Goal: Task Accomplishment & Management: Complete application form

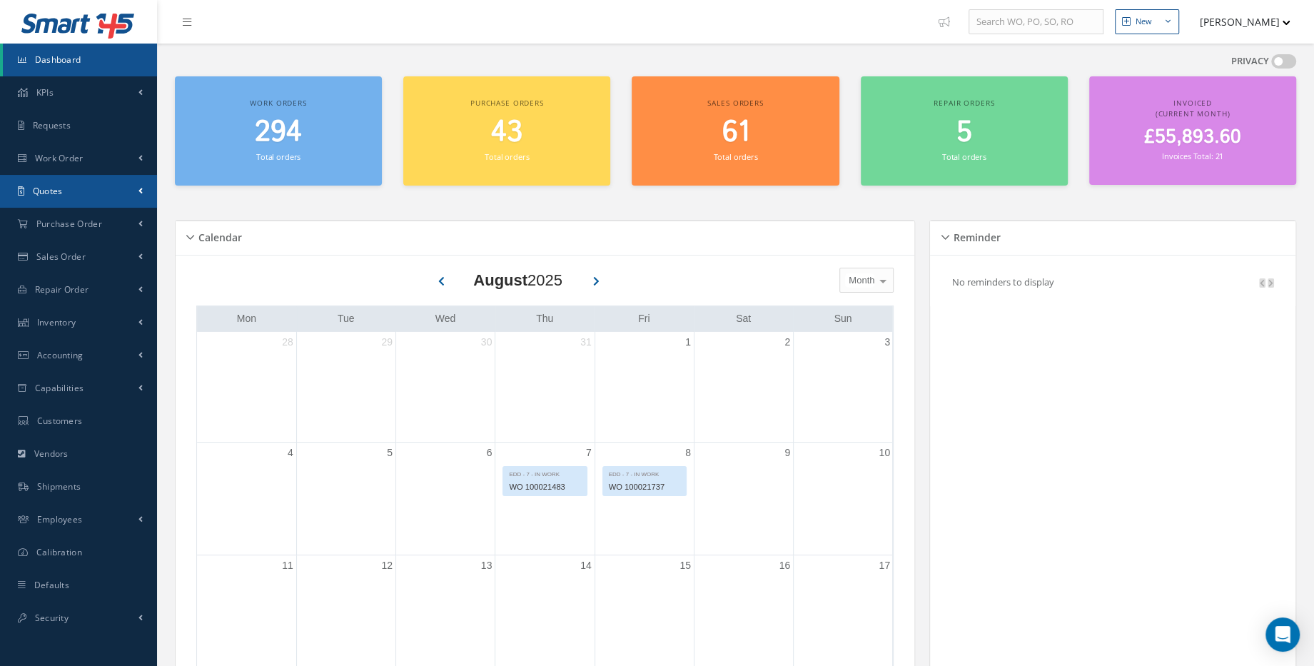
click at [83, 197] on link "Quotes" at bounding box center [78, 191] width 157 height 33
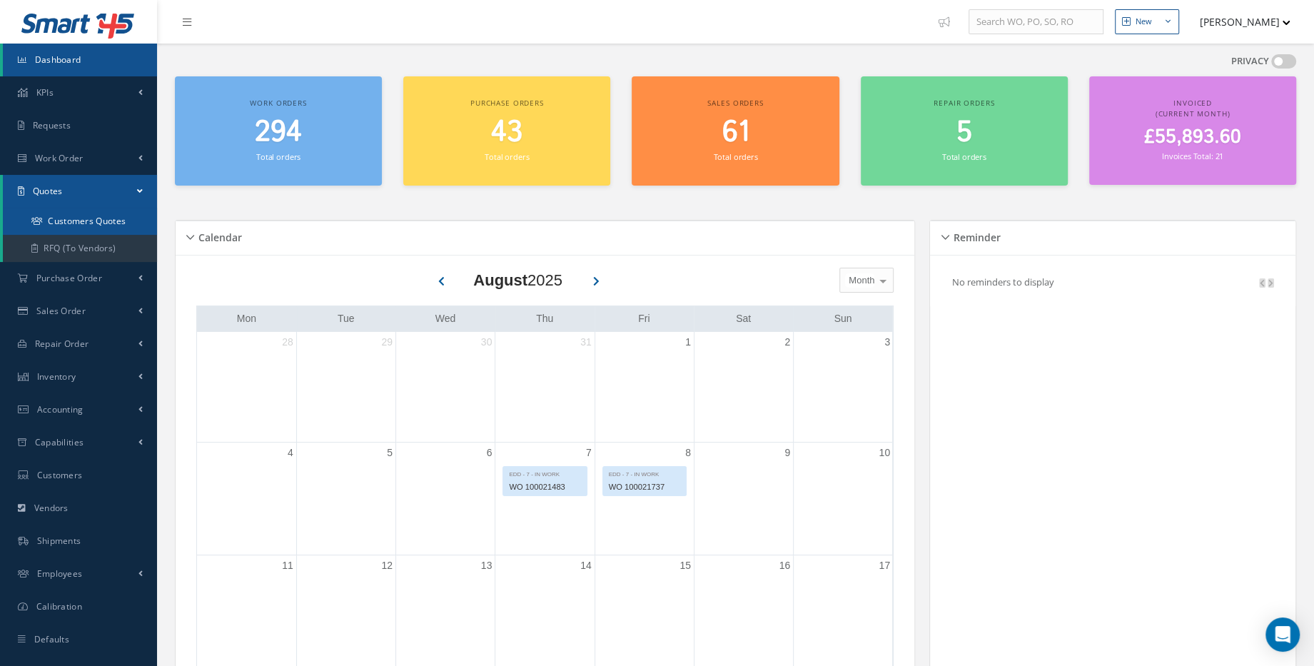
click at [91, 225] on link "Customers Quotes" at bounding box center [80, 221] width 154 height 27
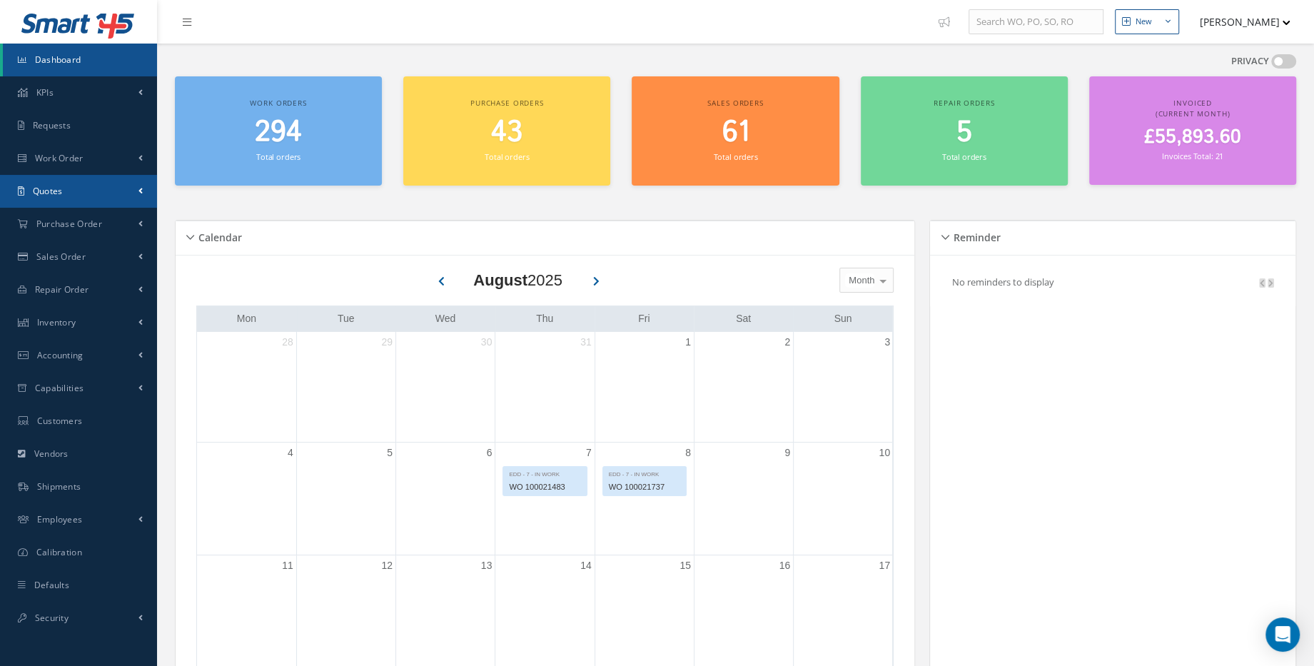
click at [96, 190] on link "Quotes" at bounding box center [78, 191] width 157 height 33
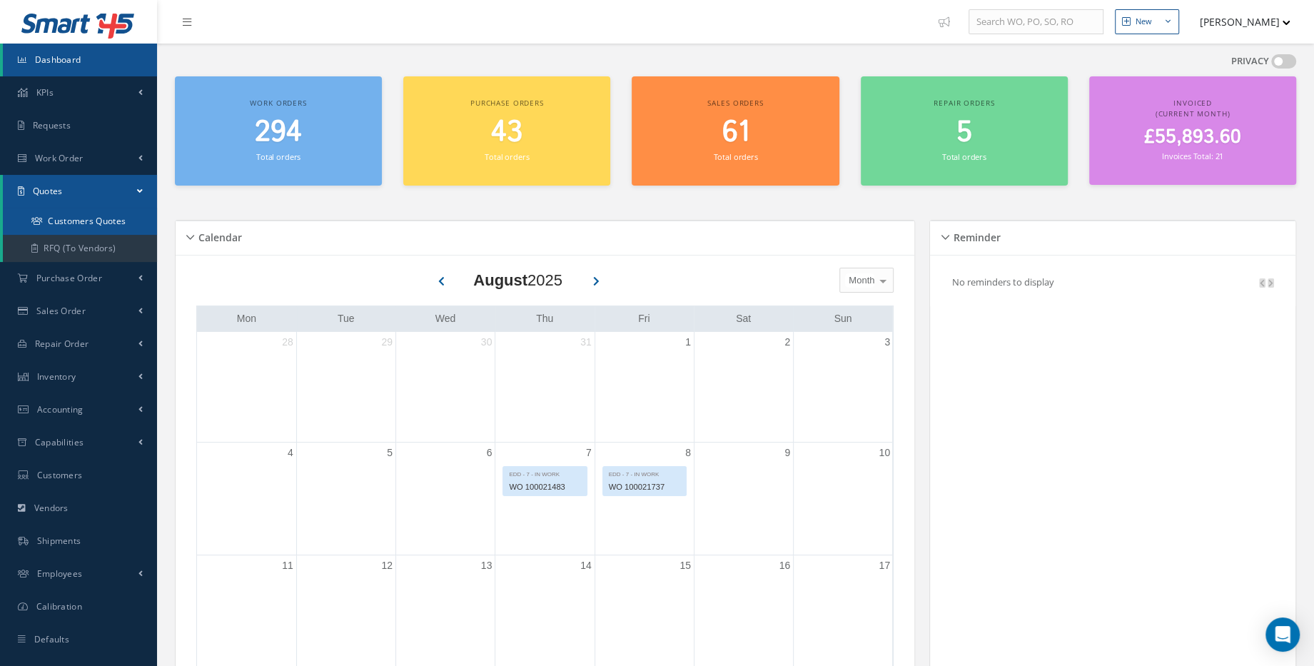
click at [111, 225] on link "Customers Quotes" at bounding box center [80, 221] width 154 height 27
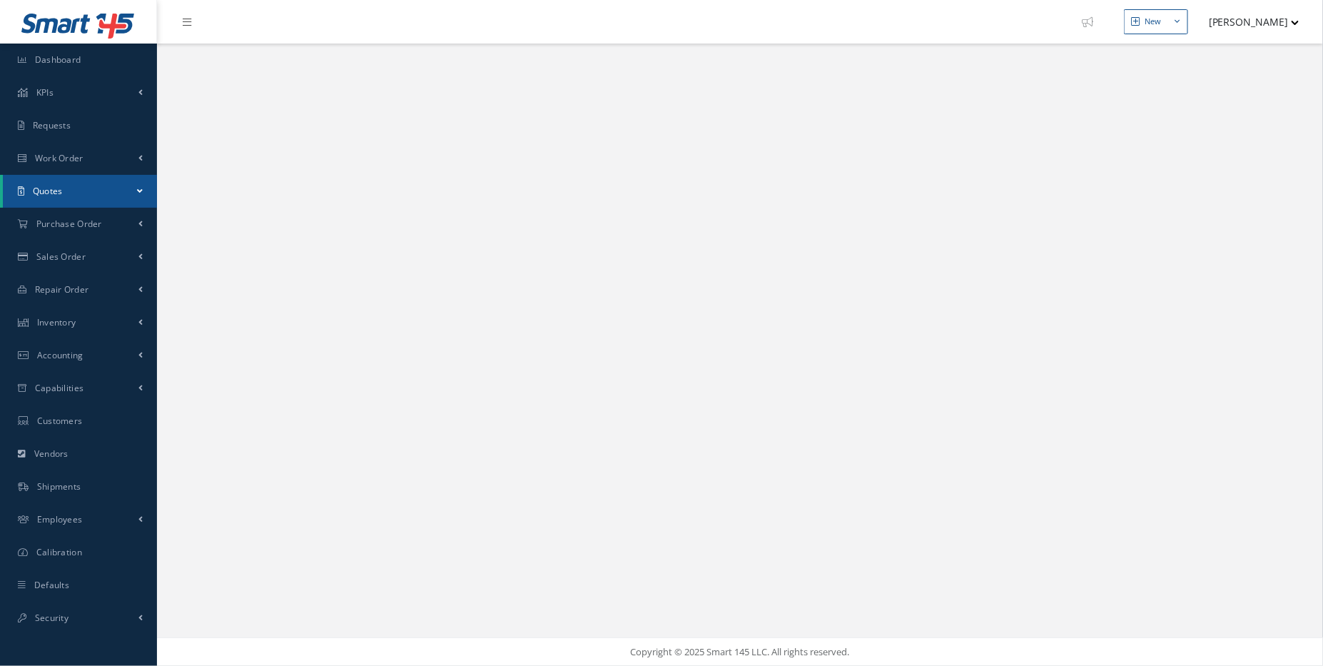
select select "25"
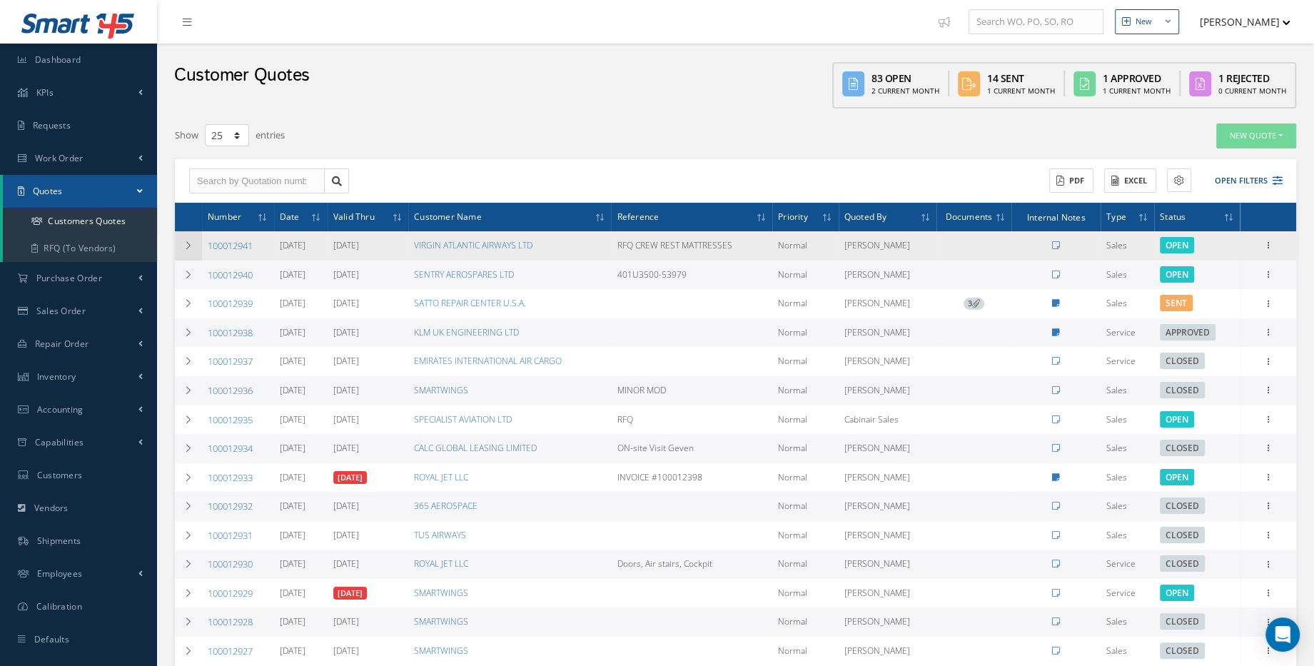
click at [190, 246] on icon at bounding box center [188, 245] width 10 height 9
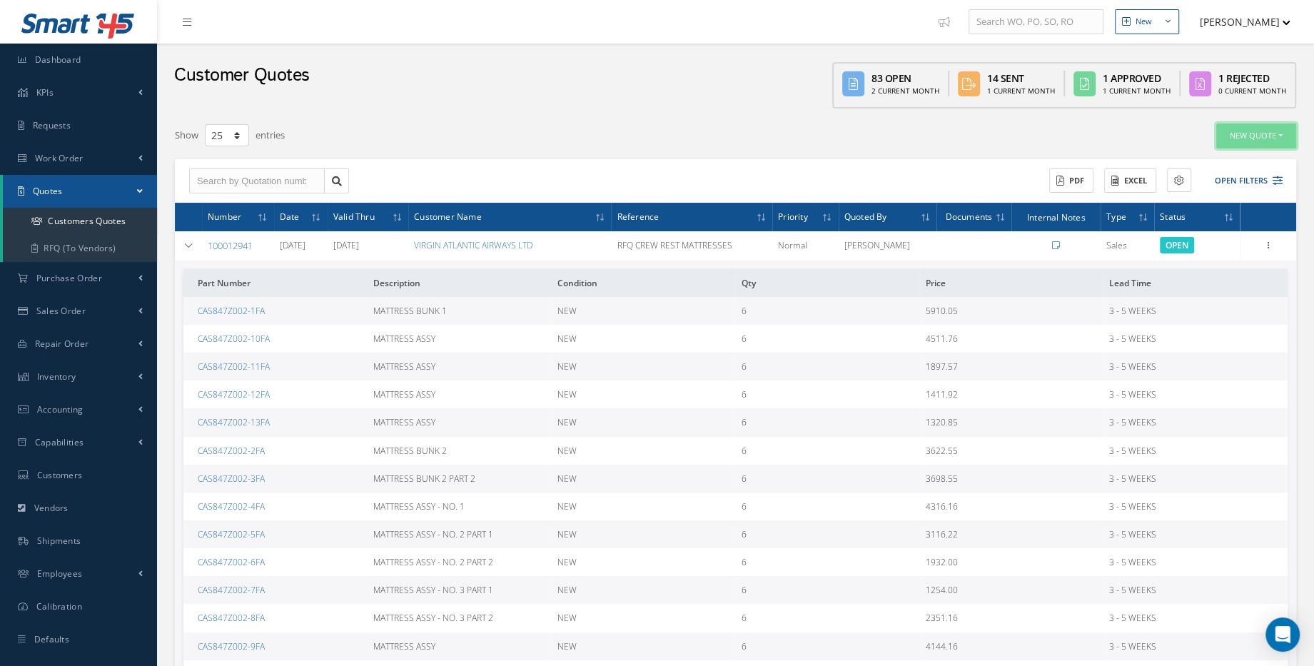
click at [1256, 132] on button "New Quote" at bounding box center [1256, 135] width 80 height 25
click at [1226, 165] on link "Sales Quote" at bounding box center [1238, 158] width 114 height 19
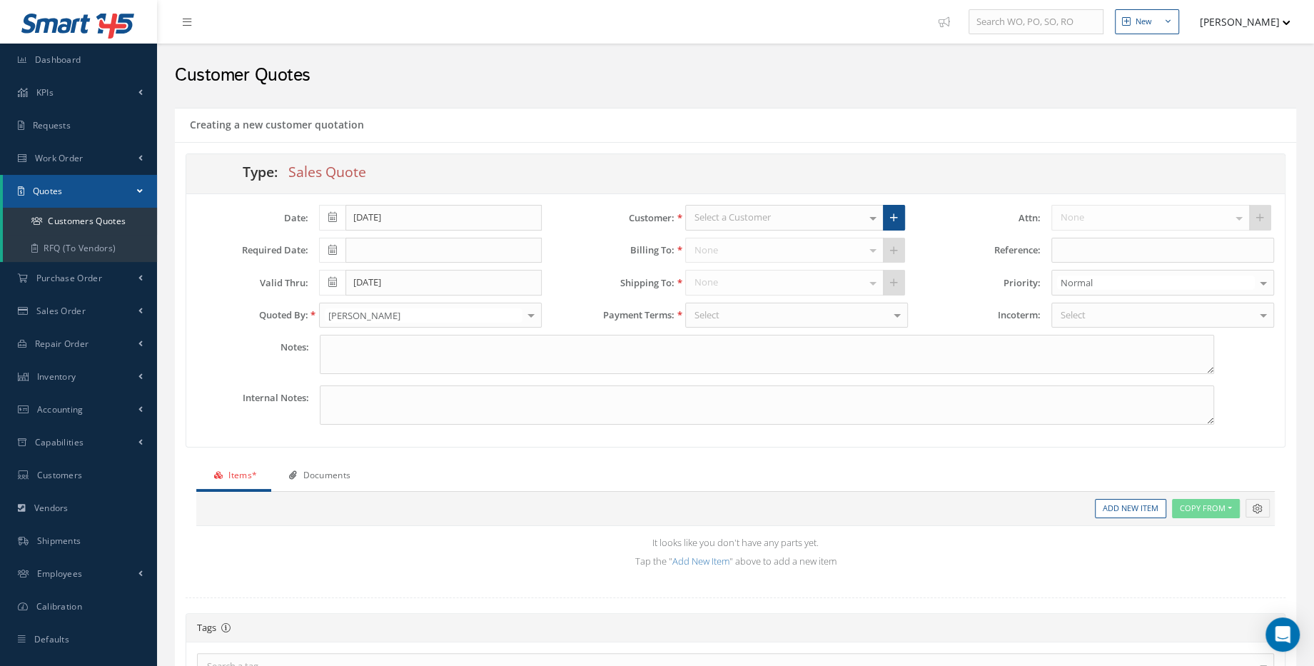
click at [795, 213] on div "Select a Customer" at bounding box center [784, 218] width 198 height 26
type input "virg"
drag, startPoint x: 1119, startPoint y: 244, endPoint x: 1113, endPoint y: 255, distance: 12.8
click at [1119, 244] on input "text" at bounding box center [1162, 251] width 223 height 26
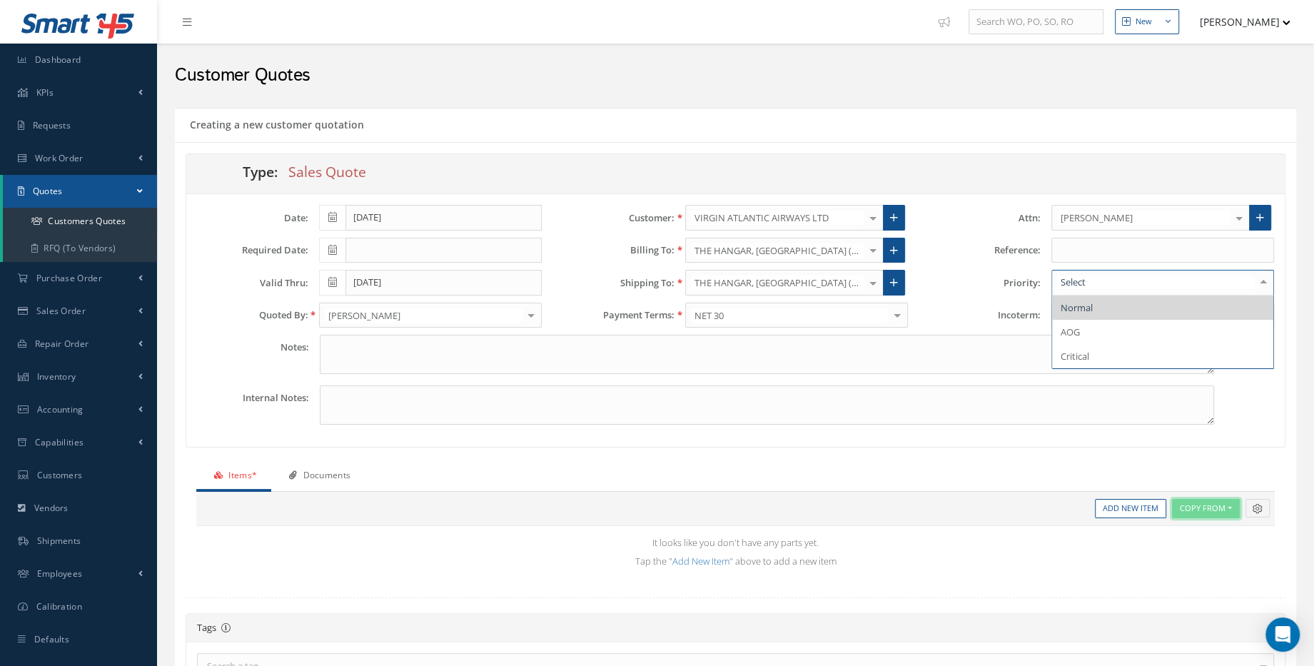
click at [1199, 502] on button "Copy From" at bounding box center [1206, 508] width 68 height 19
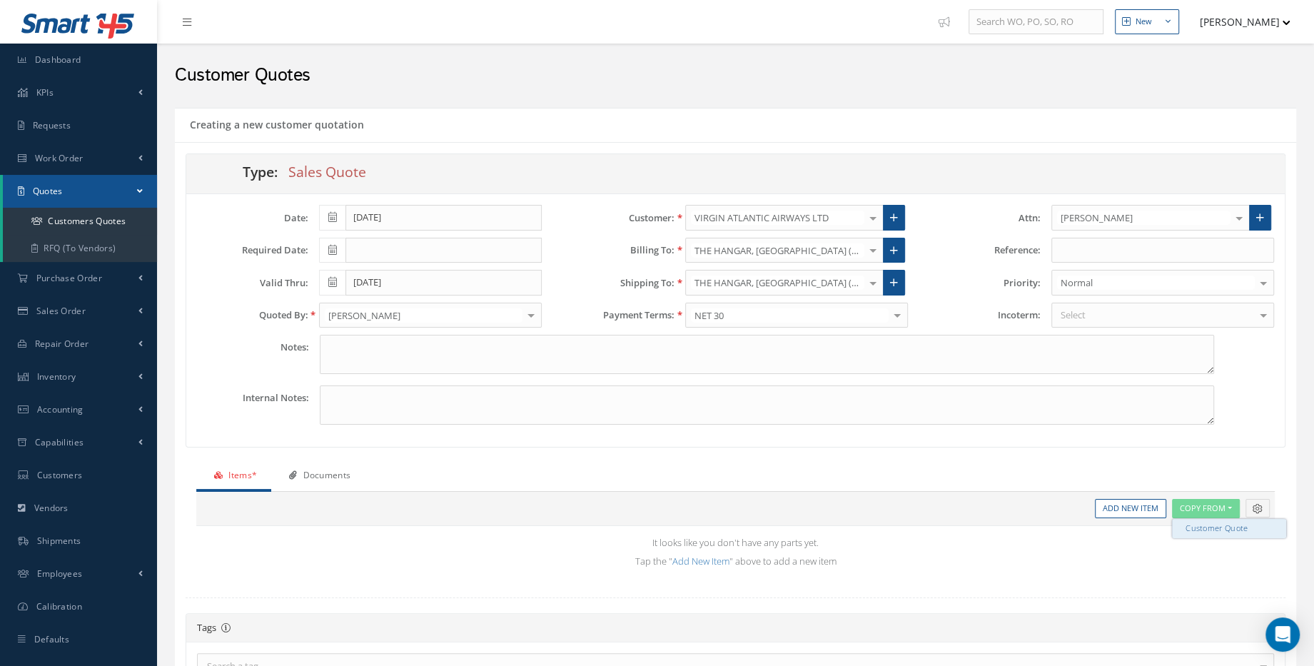
click at [1203, 533] on link "Customer Quote" at bounding box center [1229, 528] width 114 height 19
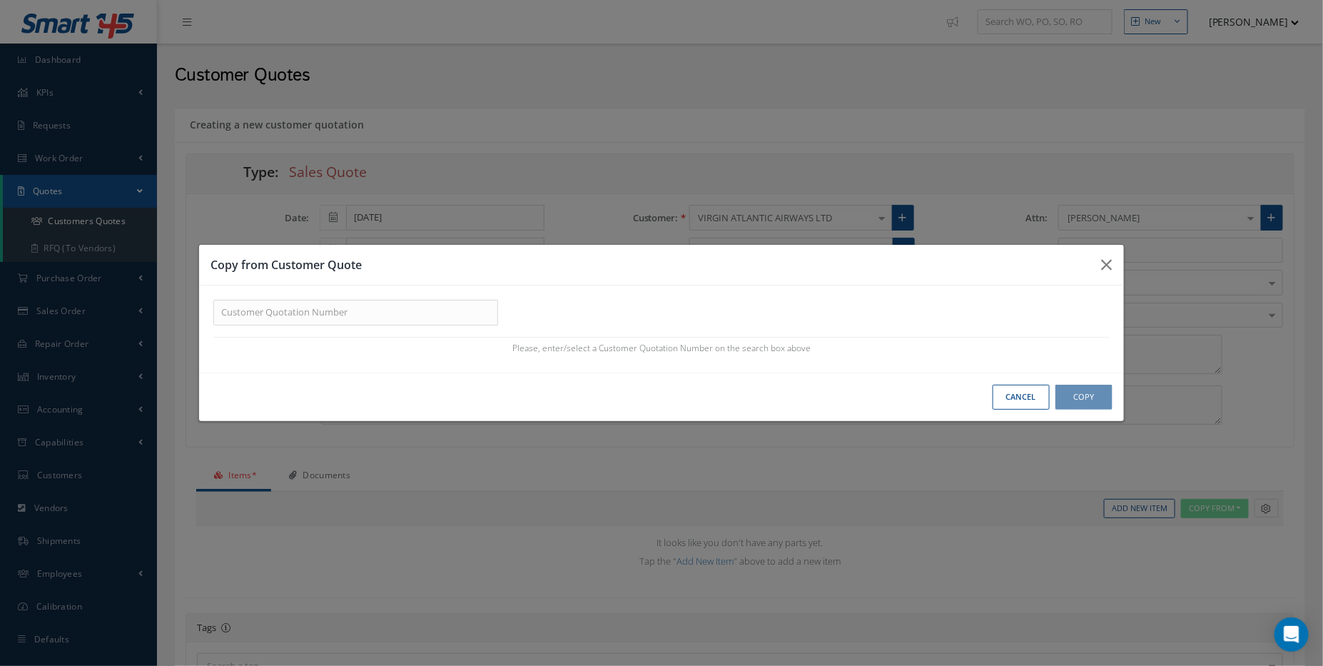
click at [0, 0] on div "Please, enter/select a Customer Quotation Number on the search box above Note: …" at bounding box center [0, 0] width 0 height 0
click at [400, 309] on input "text" at bounding box center [355, 313] width 285 height 26
click at [263, 320] on input "text" at bounding box center [355, 313] width 285 height 26
paste input "100012941"
type input "100012941"
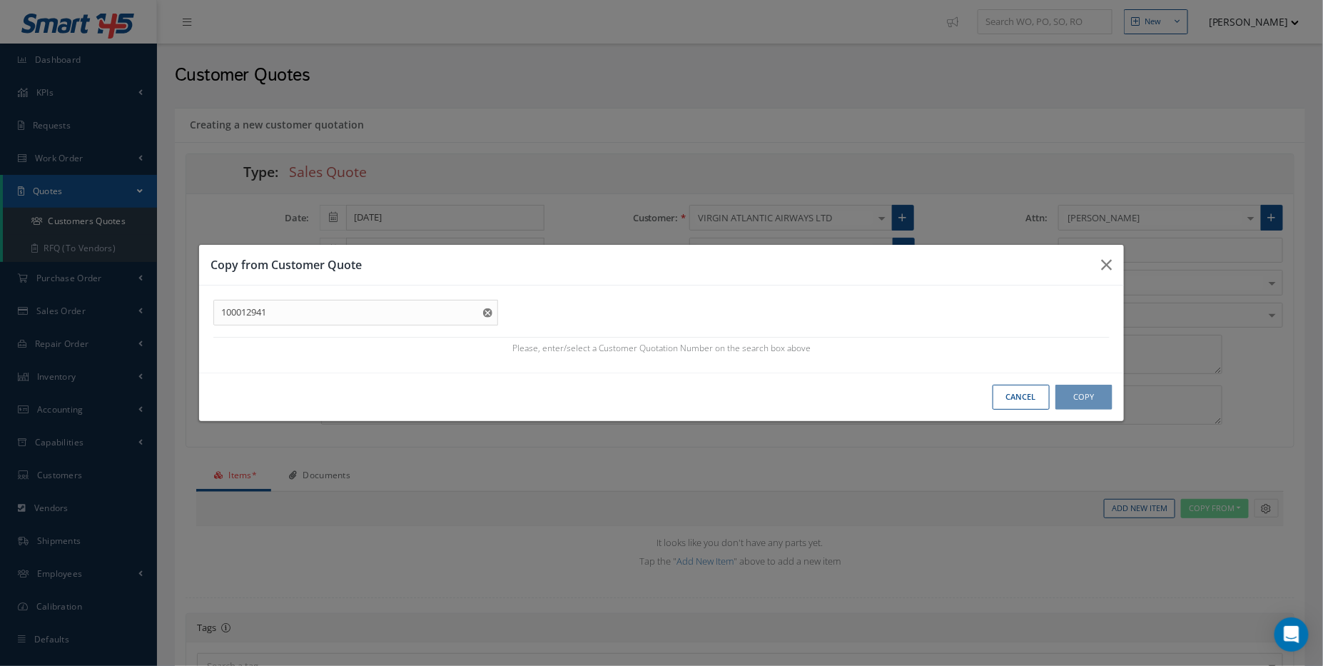
click at [0, 0] on div "100012941 100012941 Please, enter/select a Customer Quotation Number on the sea…" at bounding box center [0, 0] width 0 height 0
click at [318, 315] on input "100012941" at bounding box center [355, 313] width 285 height 26
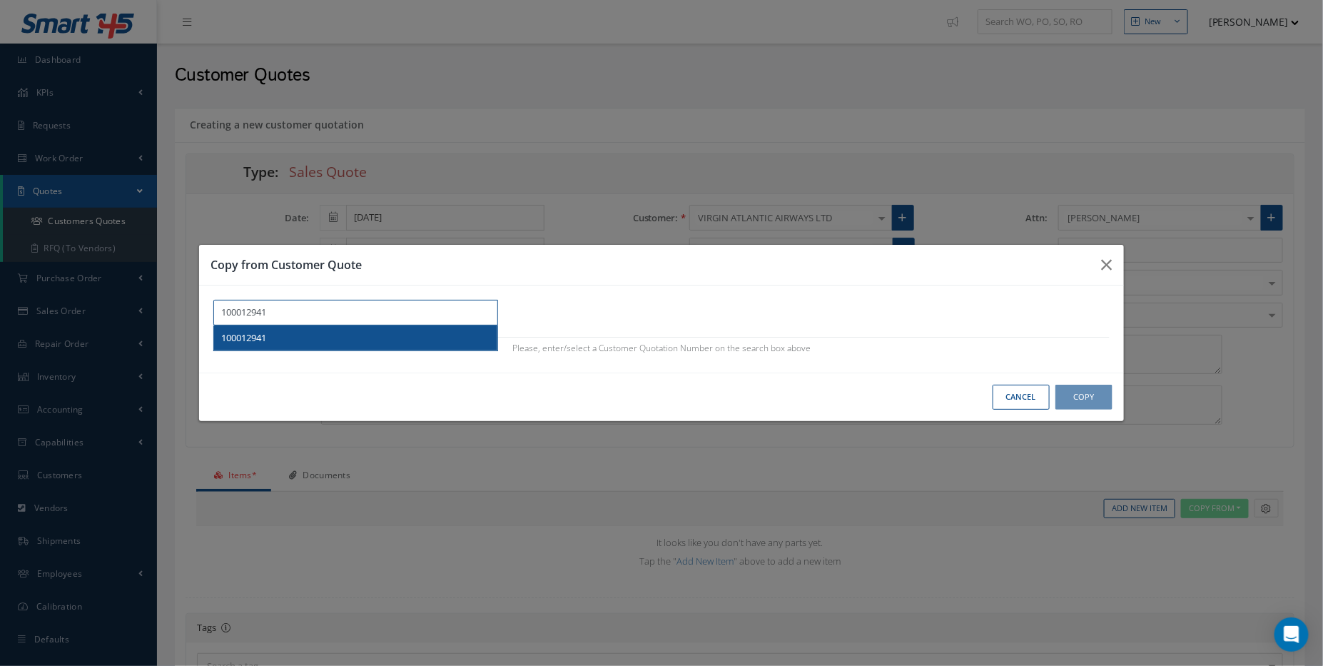
click at [316, 340] on div "100012941" at bounding box center [355, 338] width 269 height 14
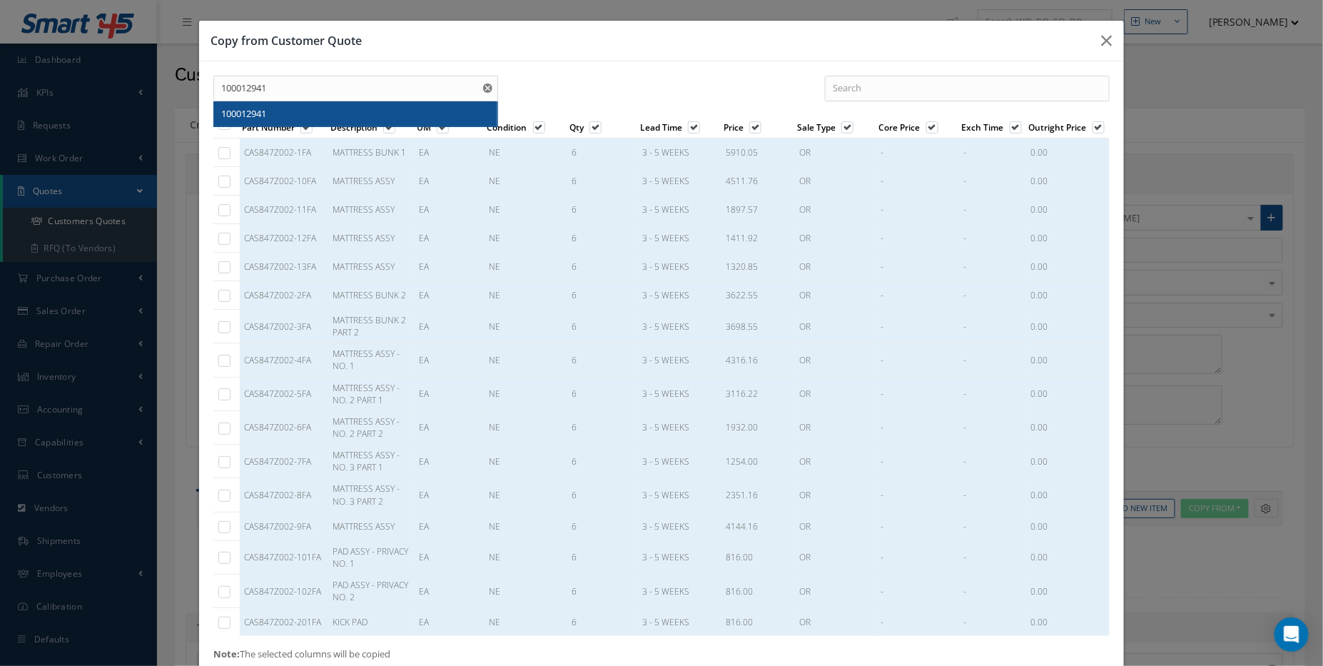
click at [230, 127] on label at bounding box center [232, 123] width 4 height 12
click at [224, 127] on input "checkbox" at bounding box center [224, 124] width 9 height 9
checkbox input "true"
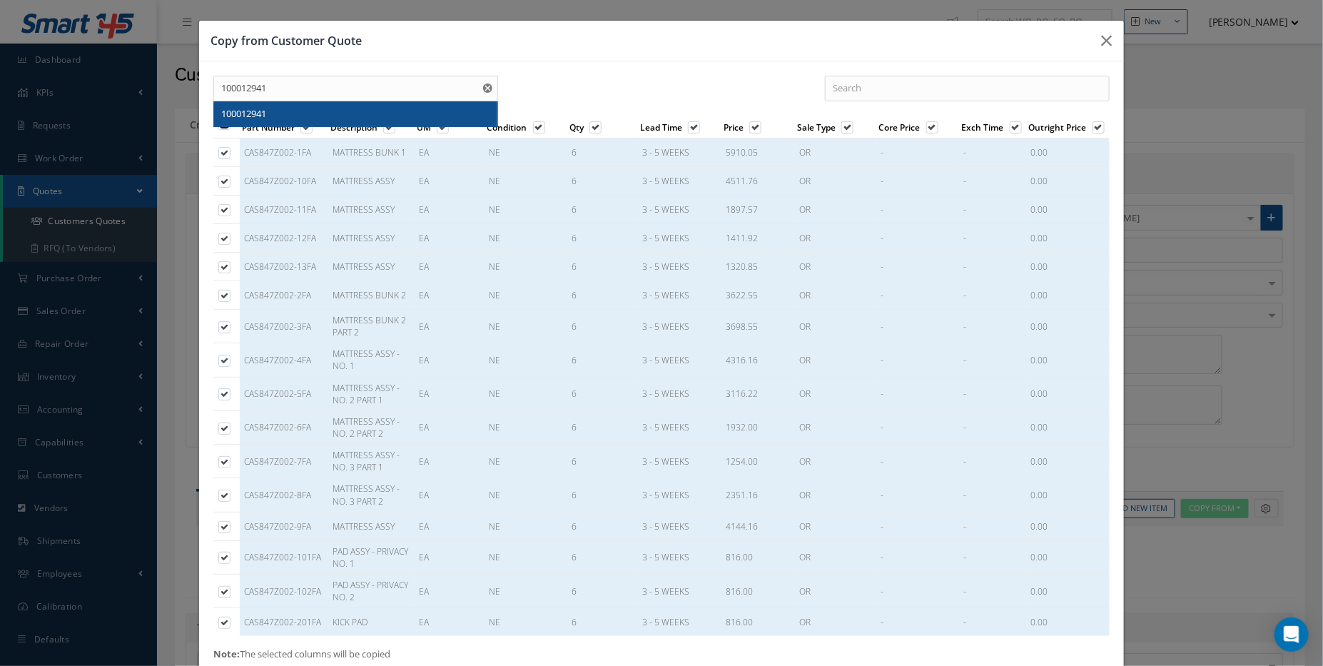
checkbox input "true"
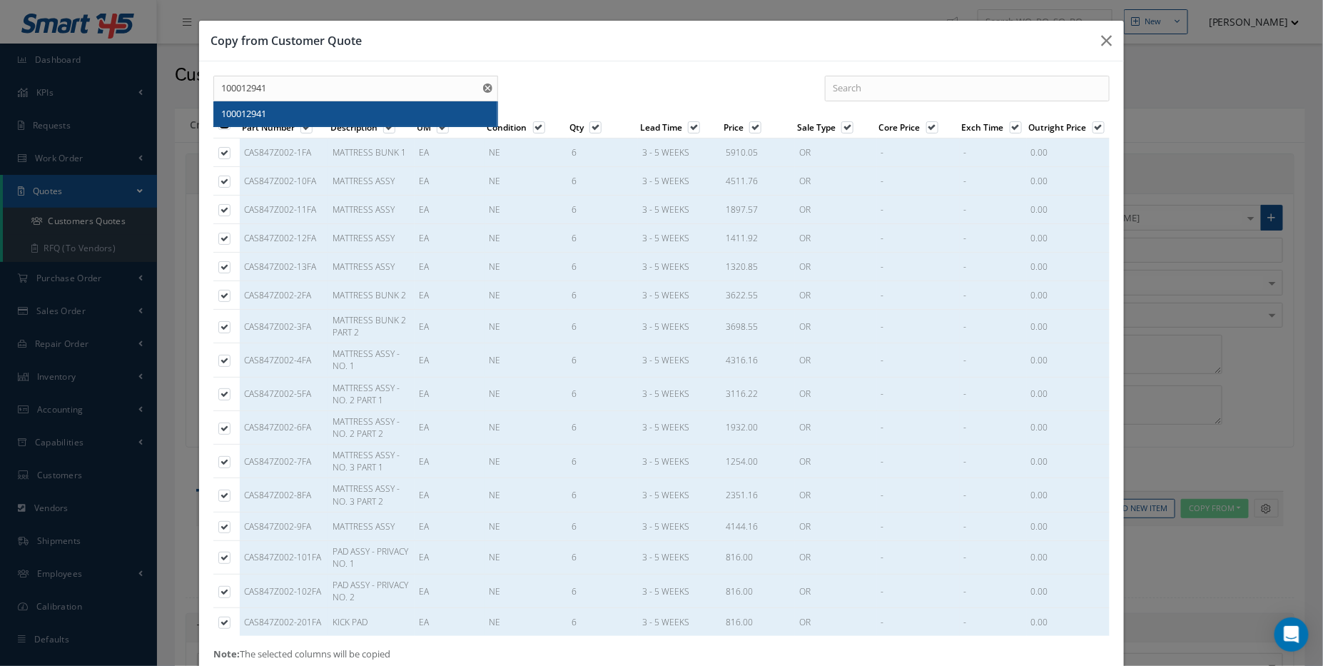
checkbox input "true"
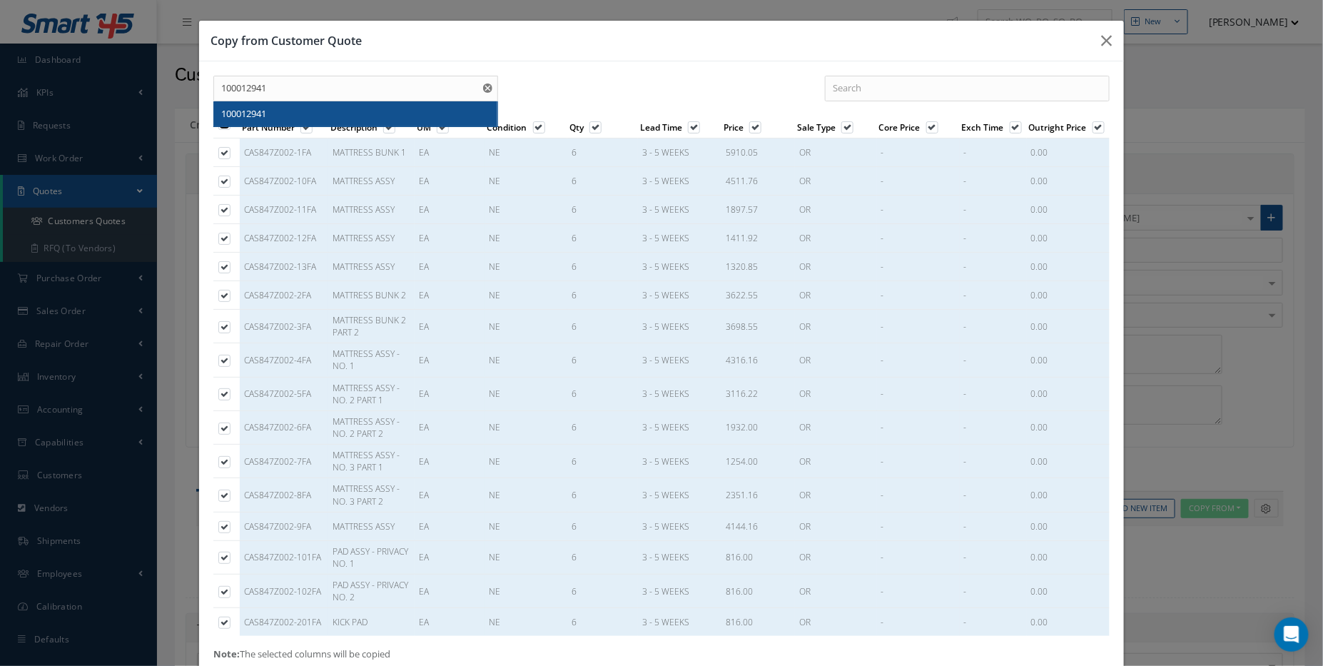
checkbox input "true"
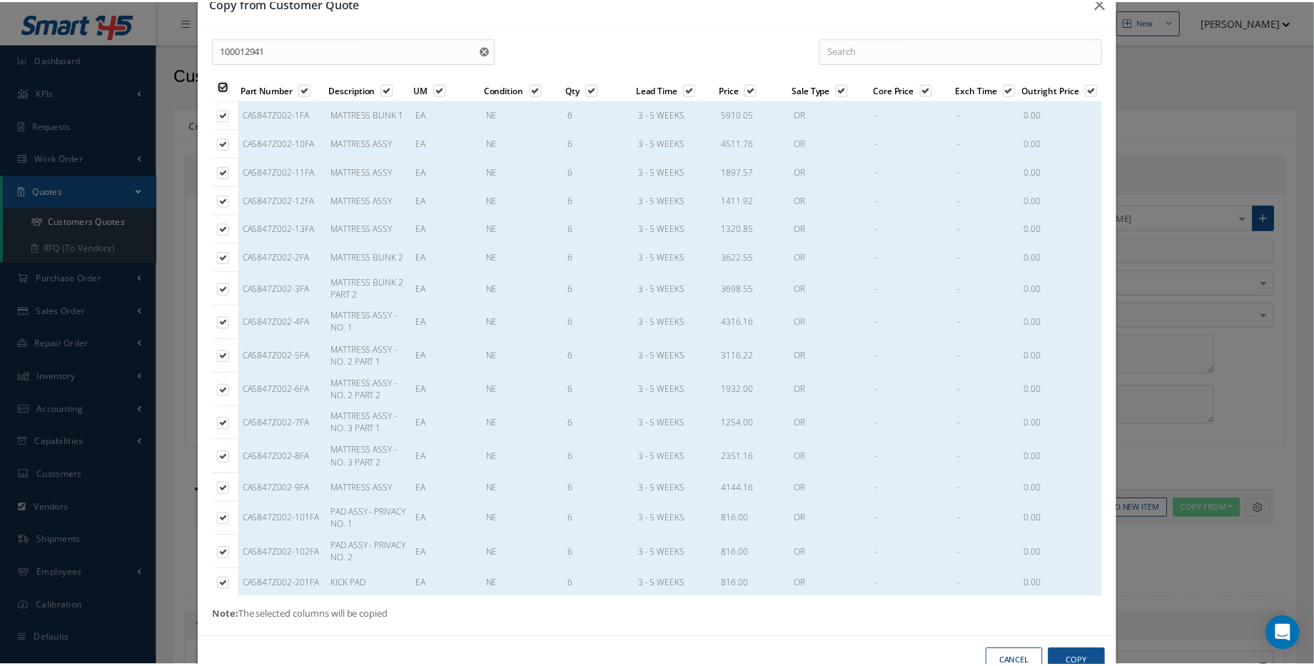
scroll to position [73, 0]
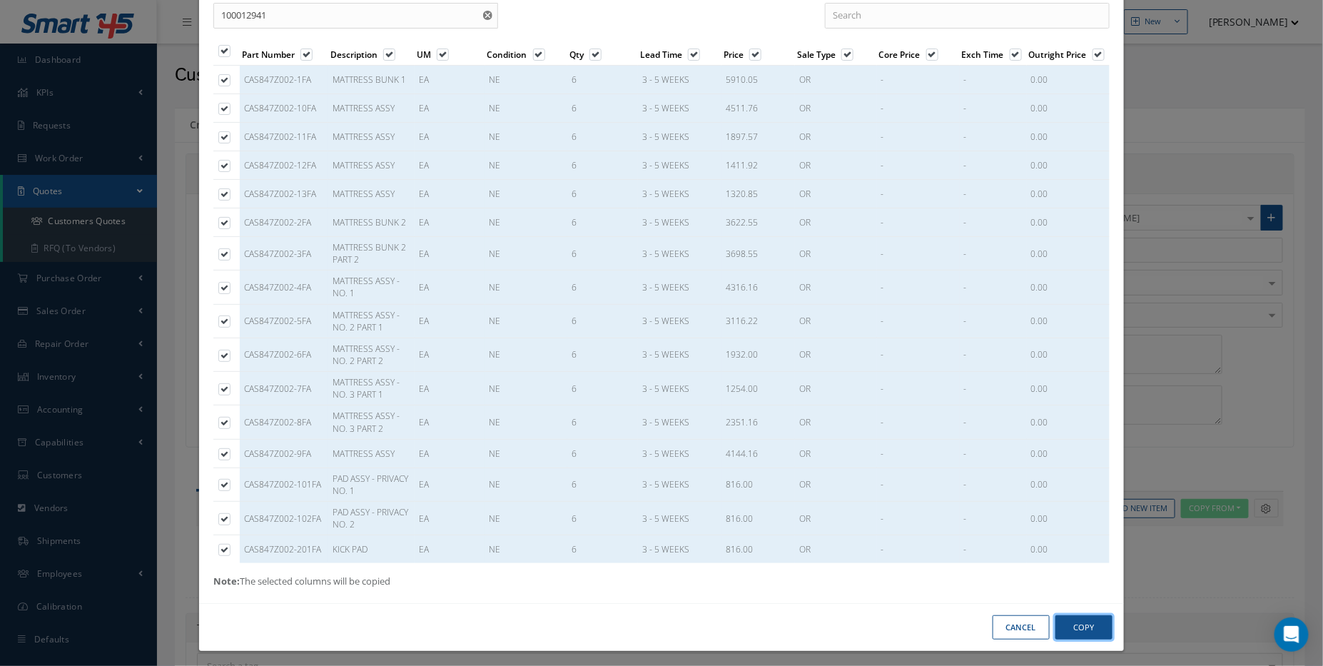
click at [1097, 624] on button "Copy" at bounding box center [1083, 627] width 57 height 25
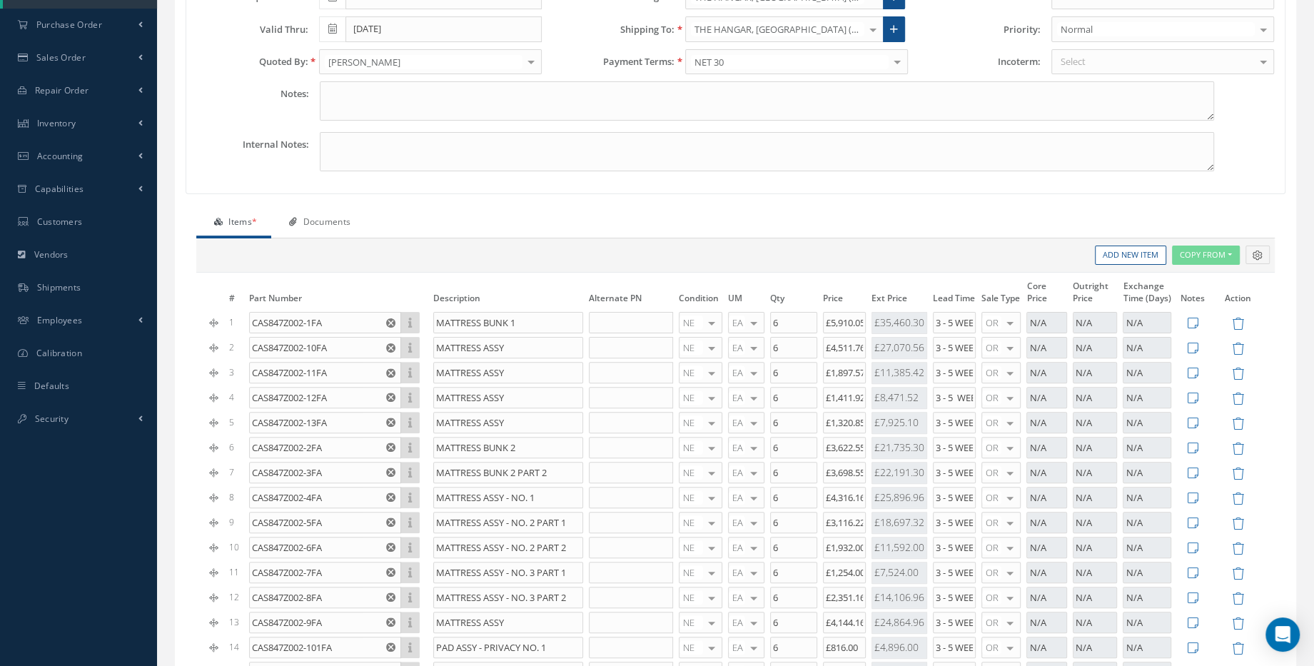
scroll to position [259, 0]
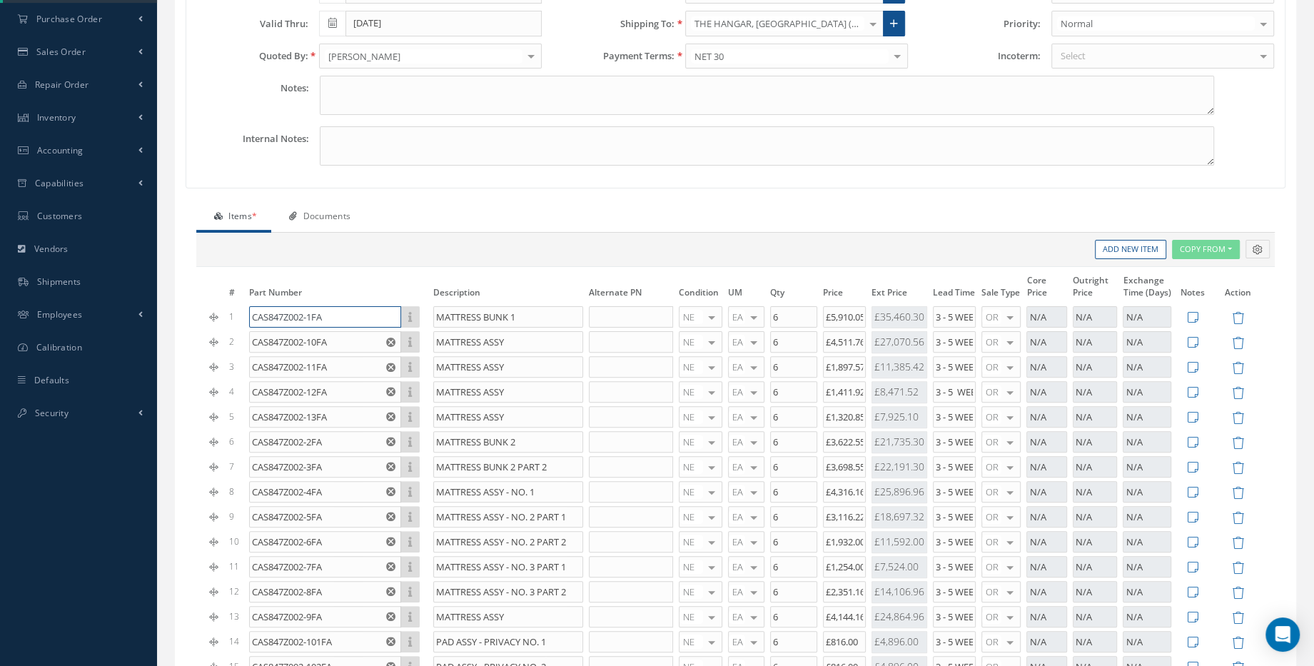
click at [327, 313] on input "CAS847Z002-1FA" at bounding box center [324, 316] width 151 height 21
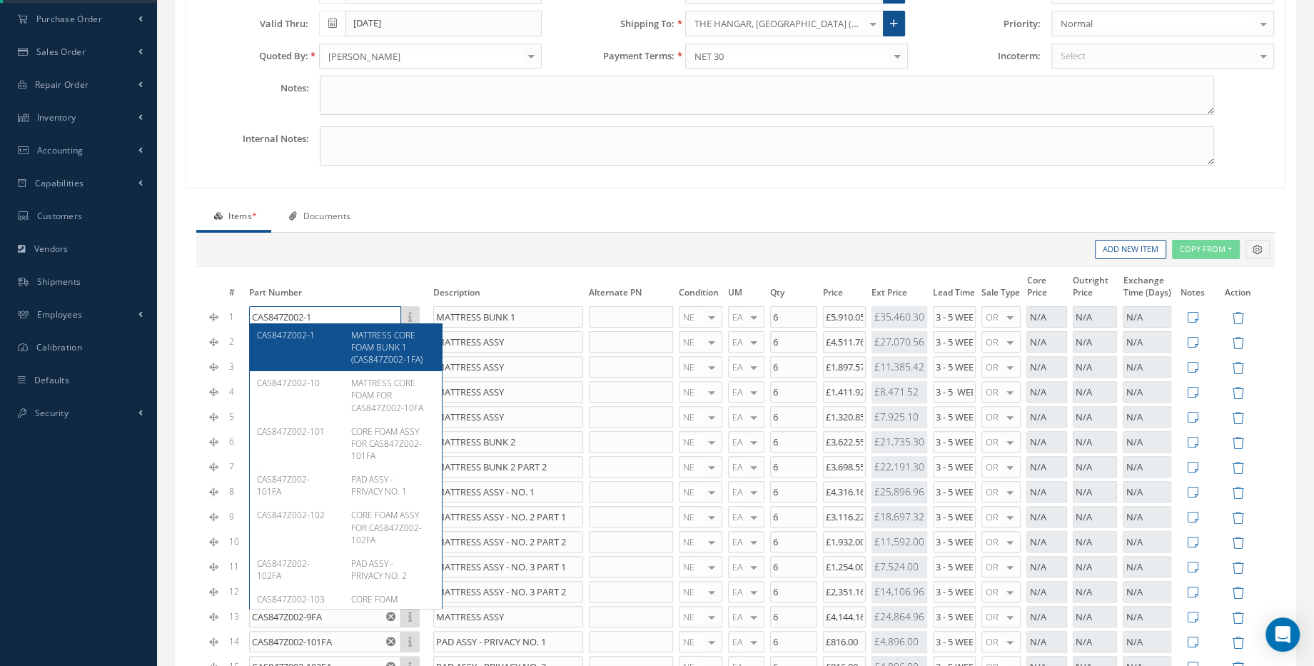
type input "CAS847Z002-1"
click at [320, 356] on div "CAS847Z002-1" at bounding box center [298, 347] width 83 height 36
type input "MATTRESS CORE FOAM BUNK 1 (CAS847Z002-1FA)"
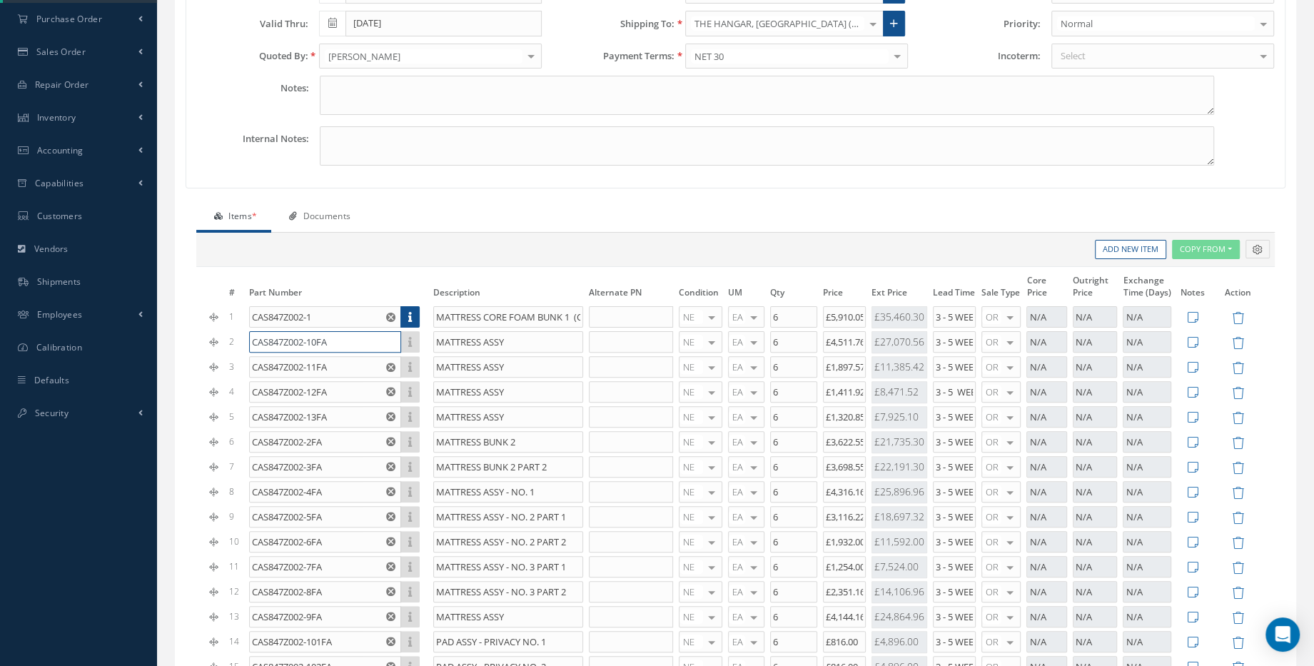
click at [337, 340] on input "CAS847Z002-10FA" at bounding box center [324, 341] width 151 height 21
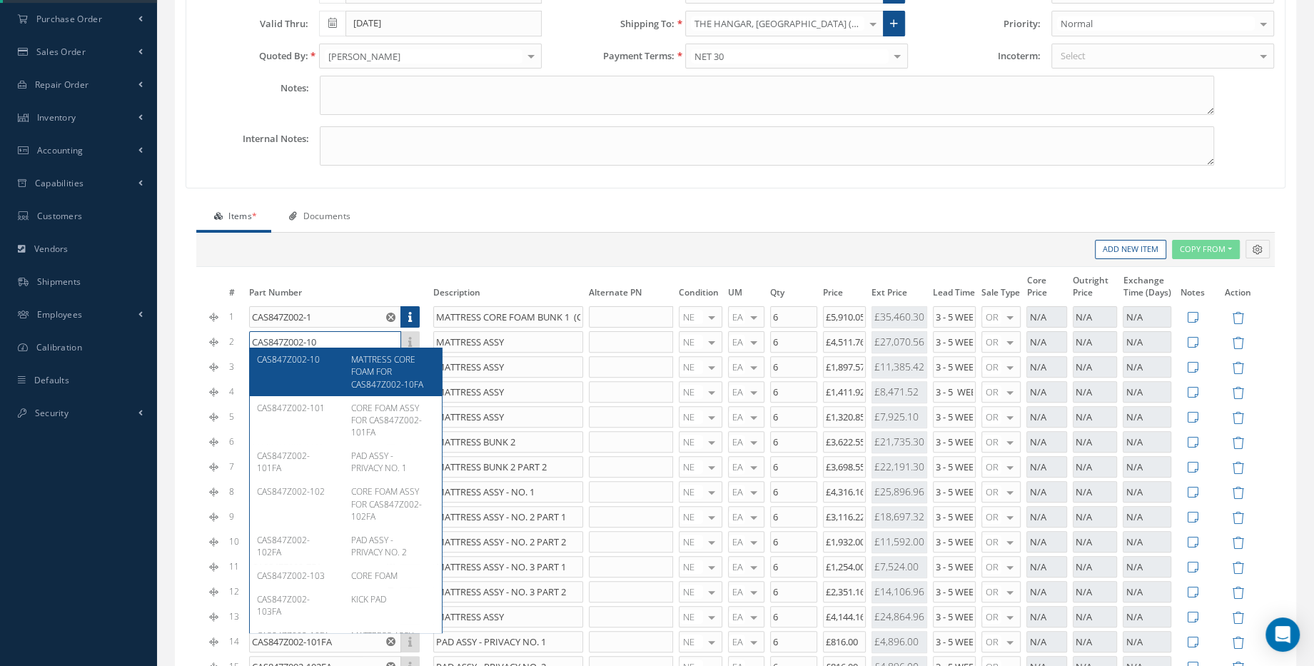
type input "CAS847Z002-10"
click at [340, 366] on div "MATTRESS CORE FOAM FOR CAS847Z002-10FA" at bounding box center [387, 371] width 94 height 36
type input "MATTRESS CORE FOAM FOR CAS847Z002-10FA"
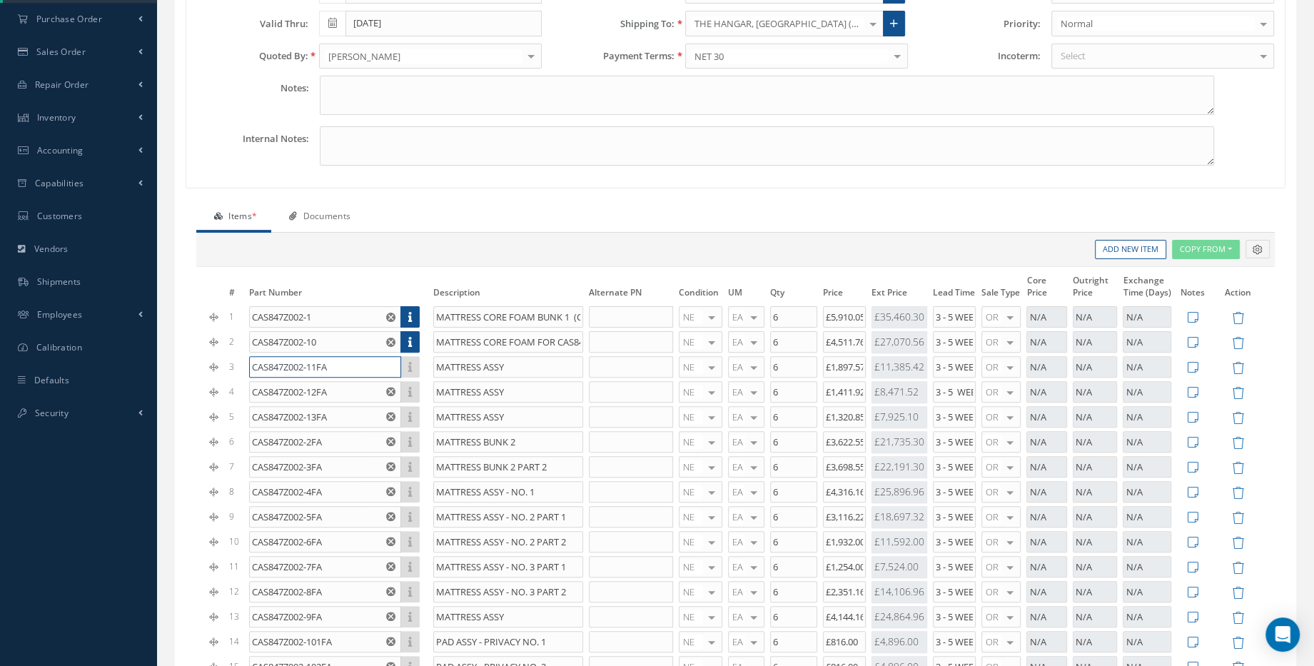
click at [341, 361] on input "CAS847Z002-11FA" at bounding box center [324, 366] width 151 height 21
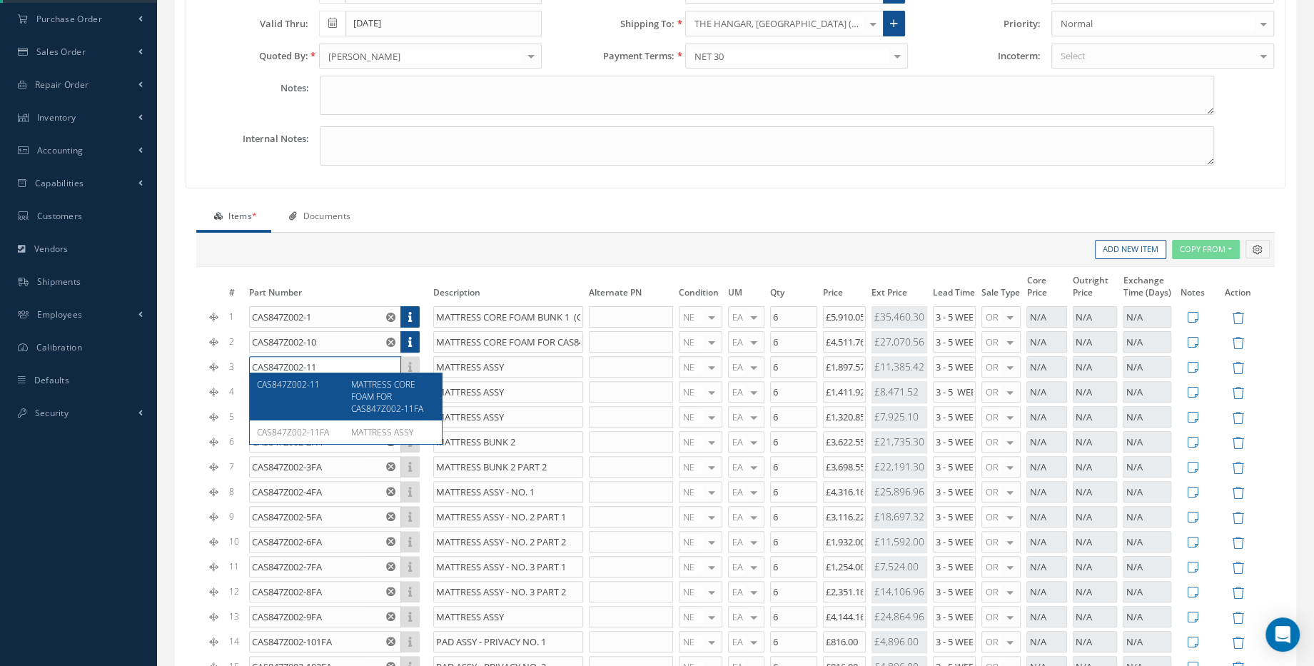
type input "CAS847Z002-11"
click at [335, 385] on div "CAS847Z002-11" at bounding box center [298, 396] width 83 height 36
type input "MATTRESS CORE FOAM FOR CAS847Z002-11FA"
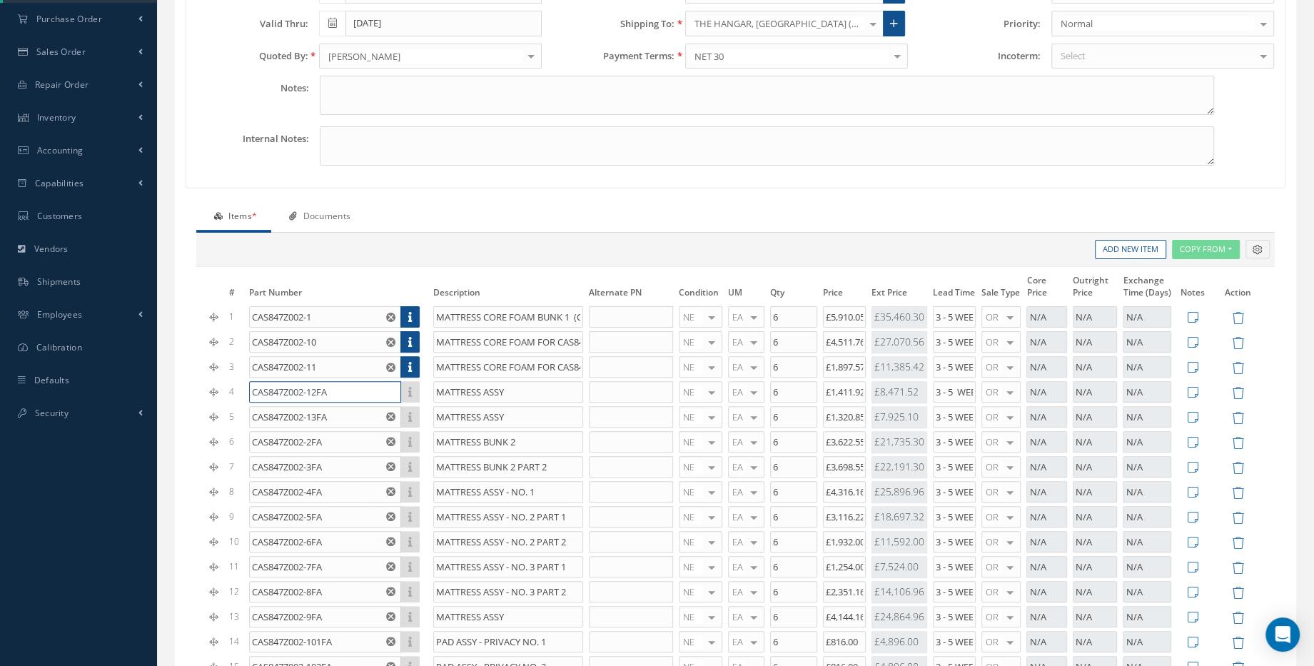
click at [332, 386] on input "CAS847Z002-12FA" at bounding box center [324, 391] width 151 height 21
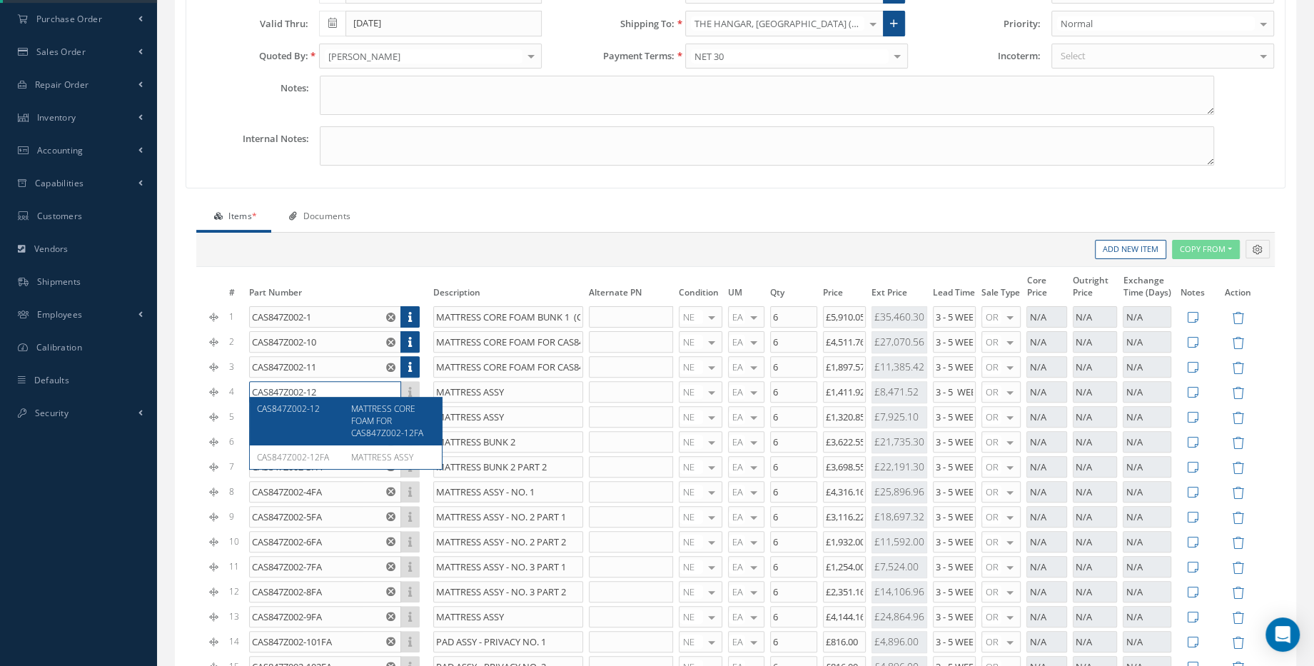
type input "CAS847Z002-12"
click at [314, 415] on div "CAS847Z002-12" at bounding box center [298, 420] width 83 height 36
type input "MATTRESS CORE FOAM FOR CAS847Z002-12FA"
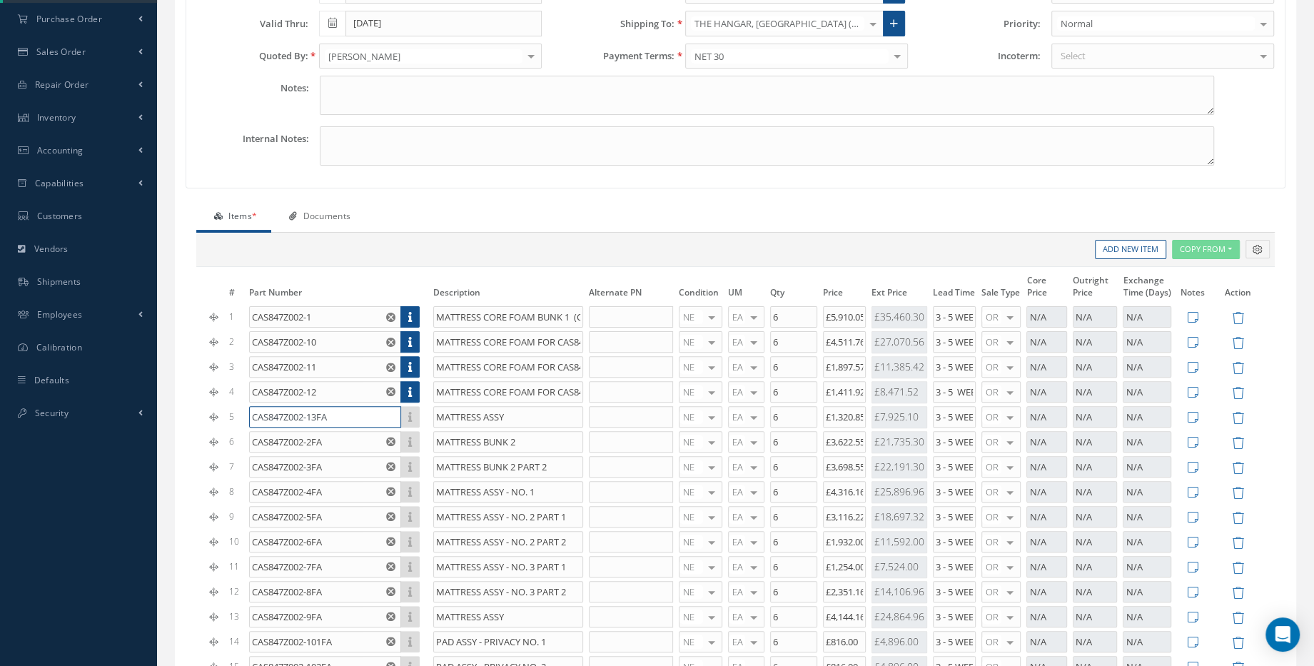
click at [355, 408] on input "CAS847Z002-13FA" at bounding box center [324, 416] width 151 height 21
type input "CAS847Z002-13"
click at [353, 430] on span "MATTRESS ASSY" at bounding box center [382, 433] width 62 height 12
type input "MATTRESS CORE FOAM FOR CAS847Z002-13FA"
click at [334, 444] on input "CAS847Z002-2FA" at bounding box center [324, 441] width 151 height 21
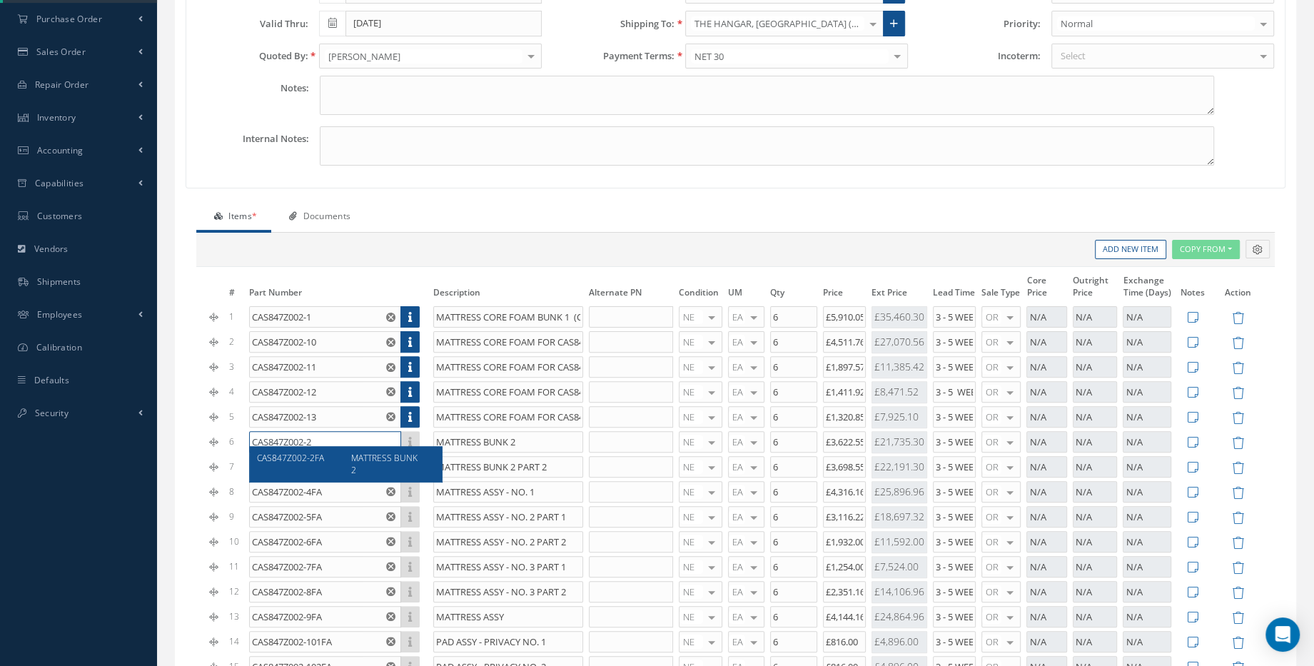
type input "CAS847Z002-2"
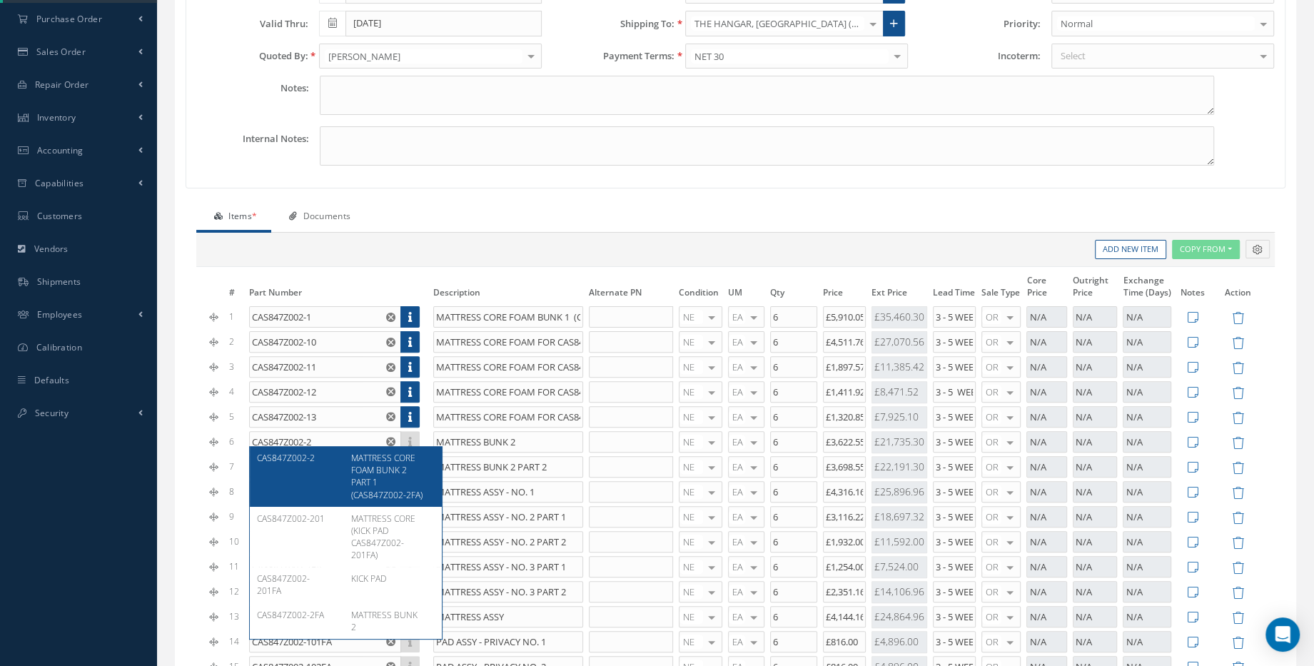
click at [338, 462] on div "CAS847Z002-2" at bounding box center [298, 476] width 83 height 49
type input "MATTRESS CORE FOAM BUNK 2 PART 1 (CAS847Z002-2FA)"
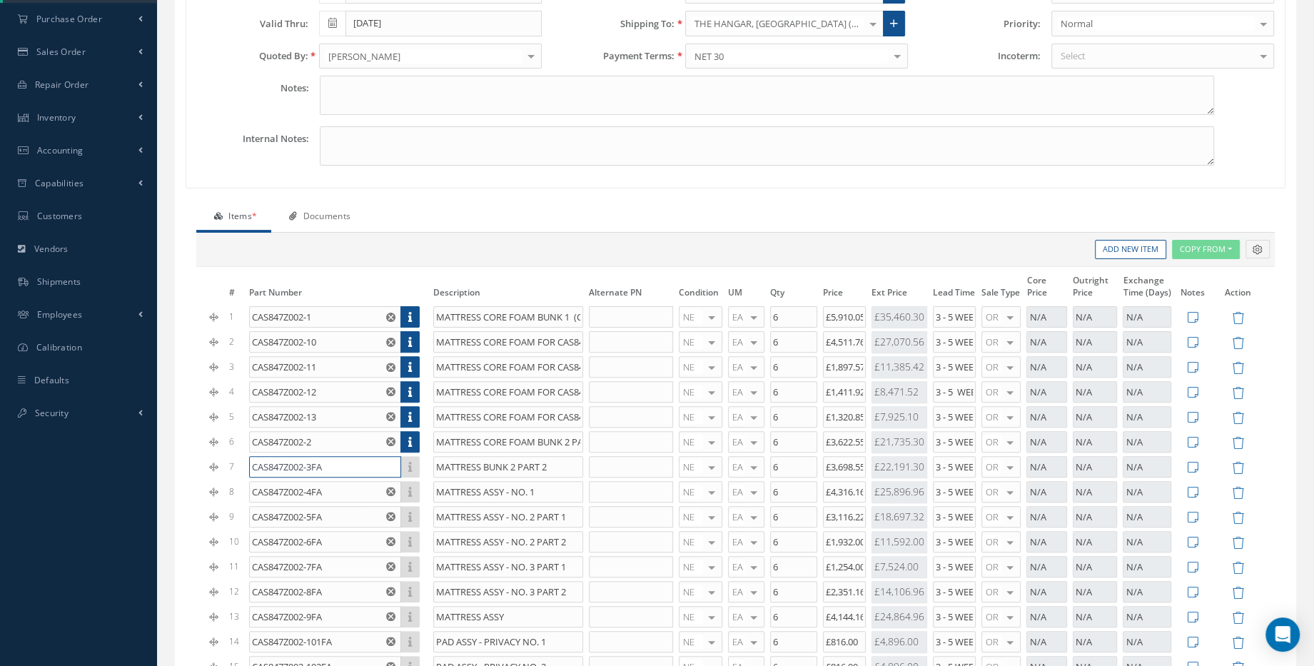
click at [332, 464] on input "CAS847Z002-3FA" at bounding box center [324, 466] width 151 height 21
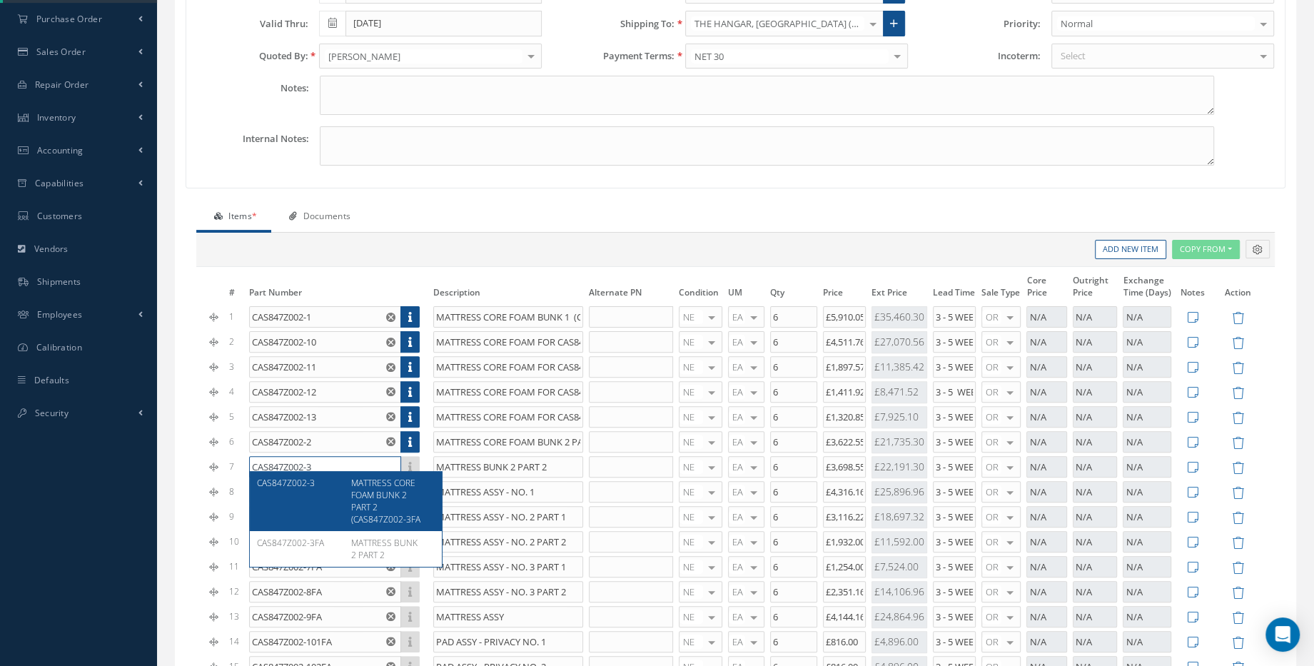
type input "CAS847Z002-3"
click at [322, 483] on div "CAS847Z002-3" at bounding box center [298, 501] width 83 height 49
type input "MATTRESS CORE FOAM BUNK 2 PART 2 (CAS847Z002-3FA"
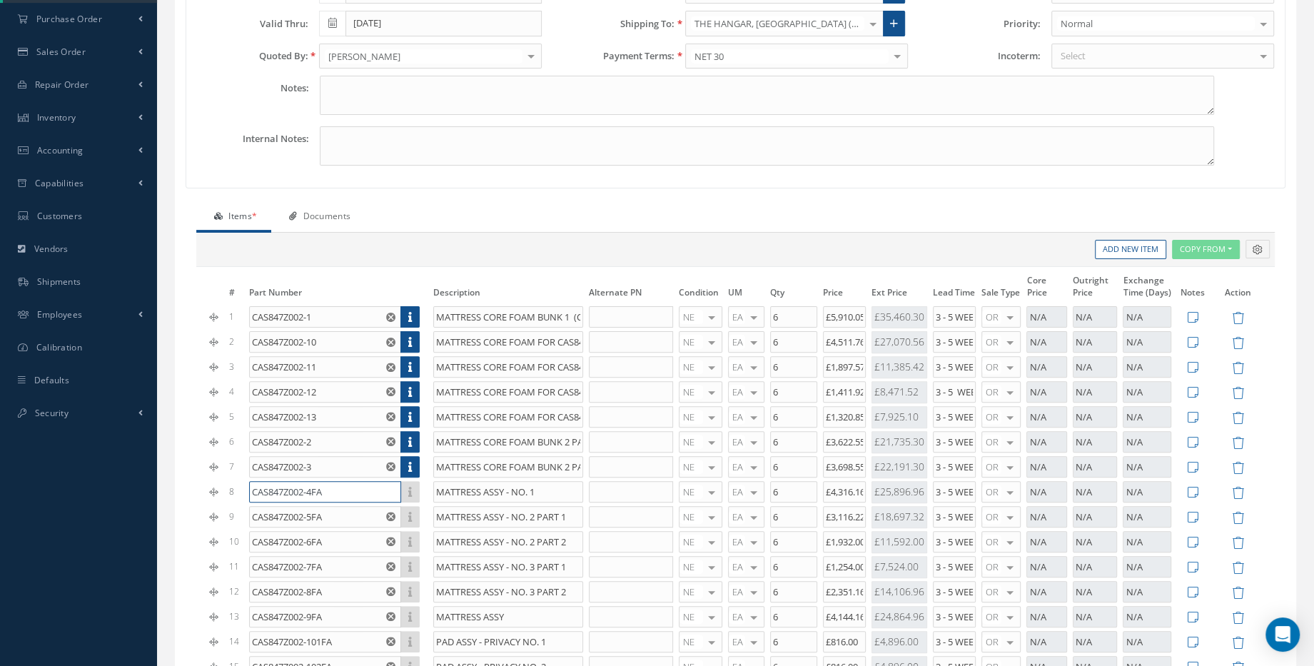
click at [359, 481] on input "CAS847Z002-4FA" at bounding box center [324, 491] width 151 height 21
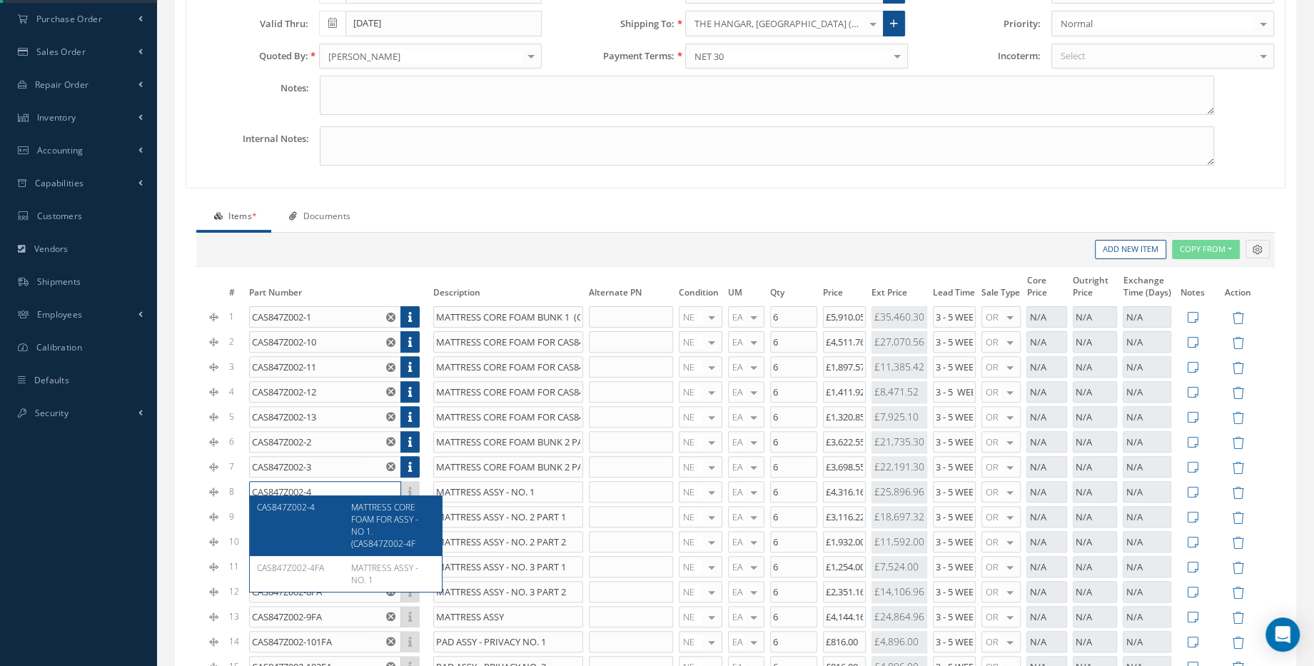
type input "CAS847Z002-4"
click at [323, 501] on div "CAS847Z002-4" at bounding box center [298, 525] width 83 height 49
type input "MATTRESS CORE FOAM FOR ASSY - NO 1. (CAS847Z002-4F"
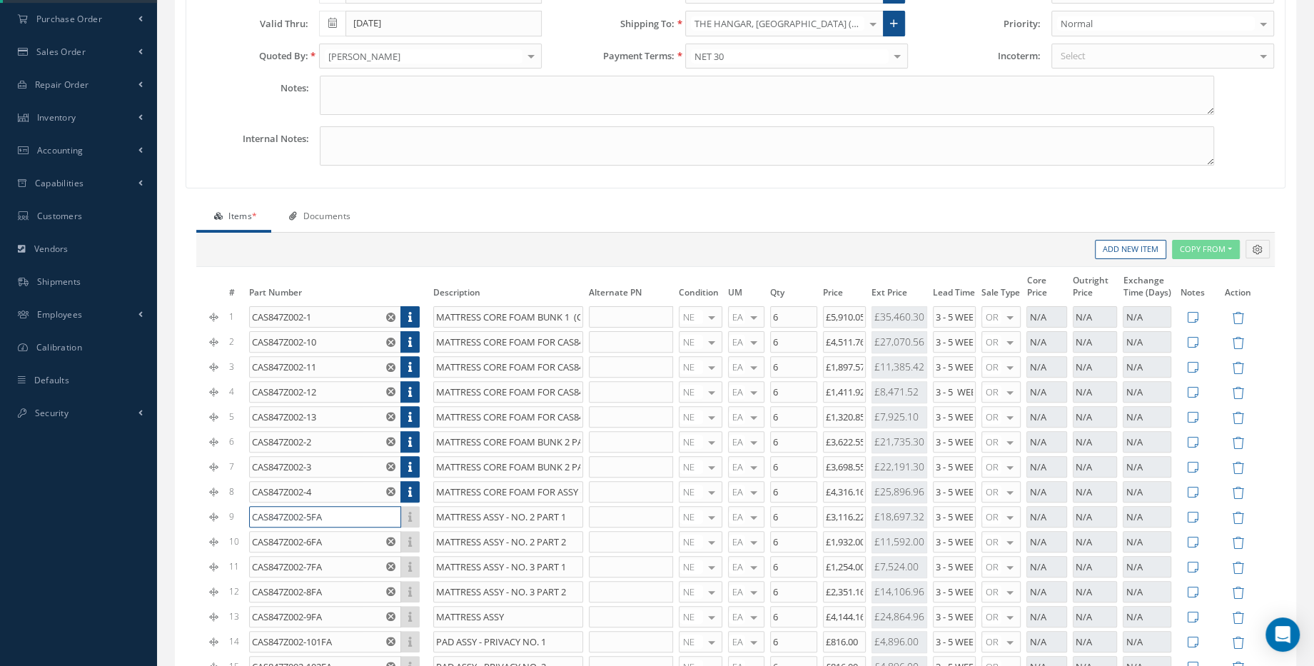
click at [331, 517] on input "CAS847Z002-5FA" at bounding box center [324, 516] width 151 height 21
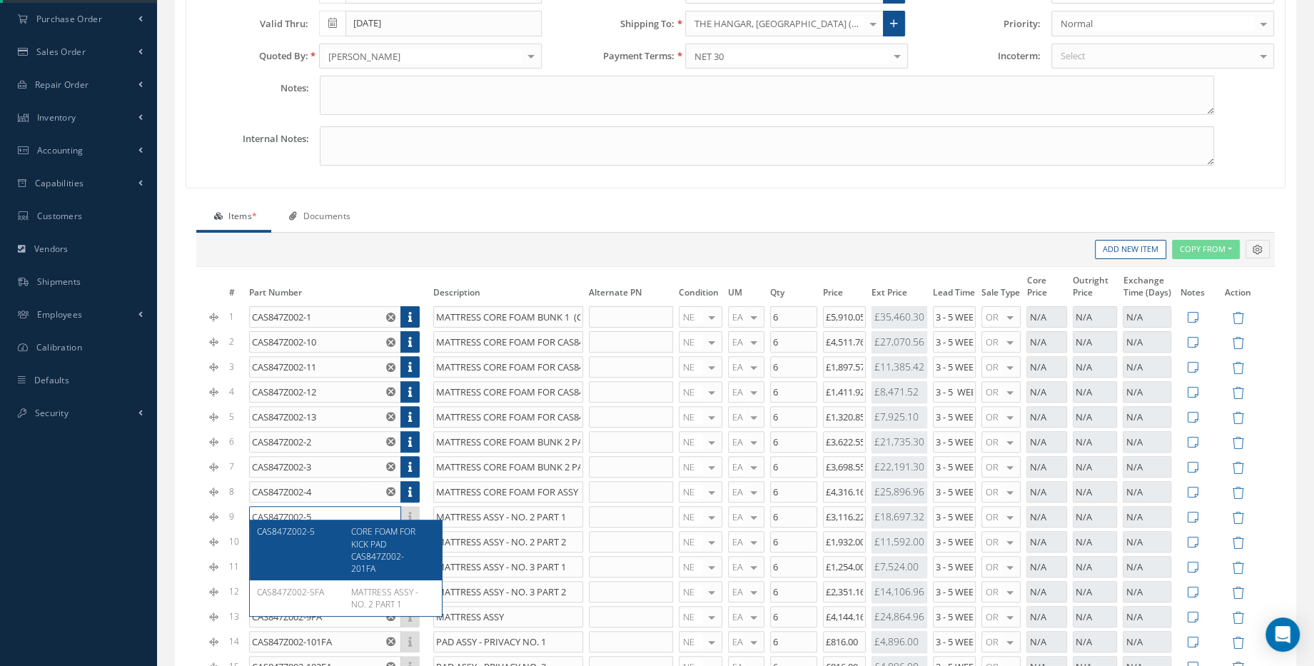
type input "CAS847Z002-5"
click at [319, 535] on div "CAS847Z002-5" at bounding box center [298, 549] width 83 height 49
type input "CORE FOAM FOR KICK PAD CAS847Z002-201FA"
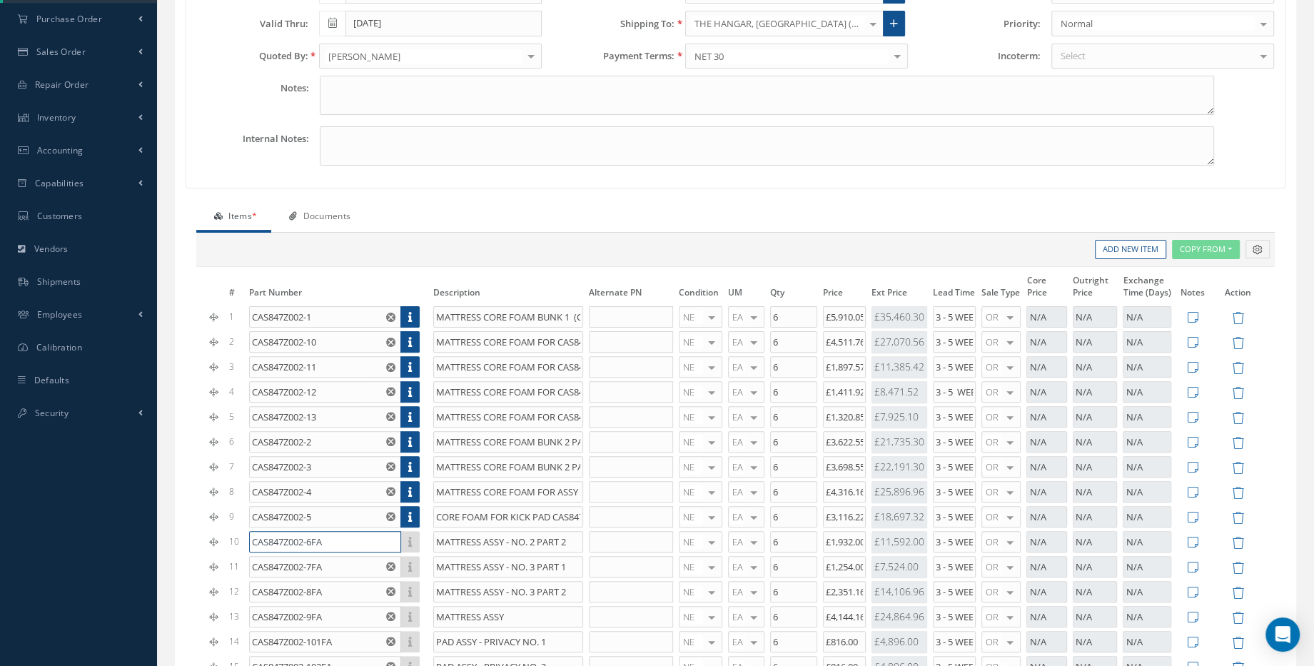
click at [350, 532] on input "CAS847Z002-6FA" at bounding box center [324, 541] width 151 height 21
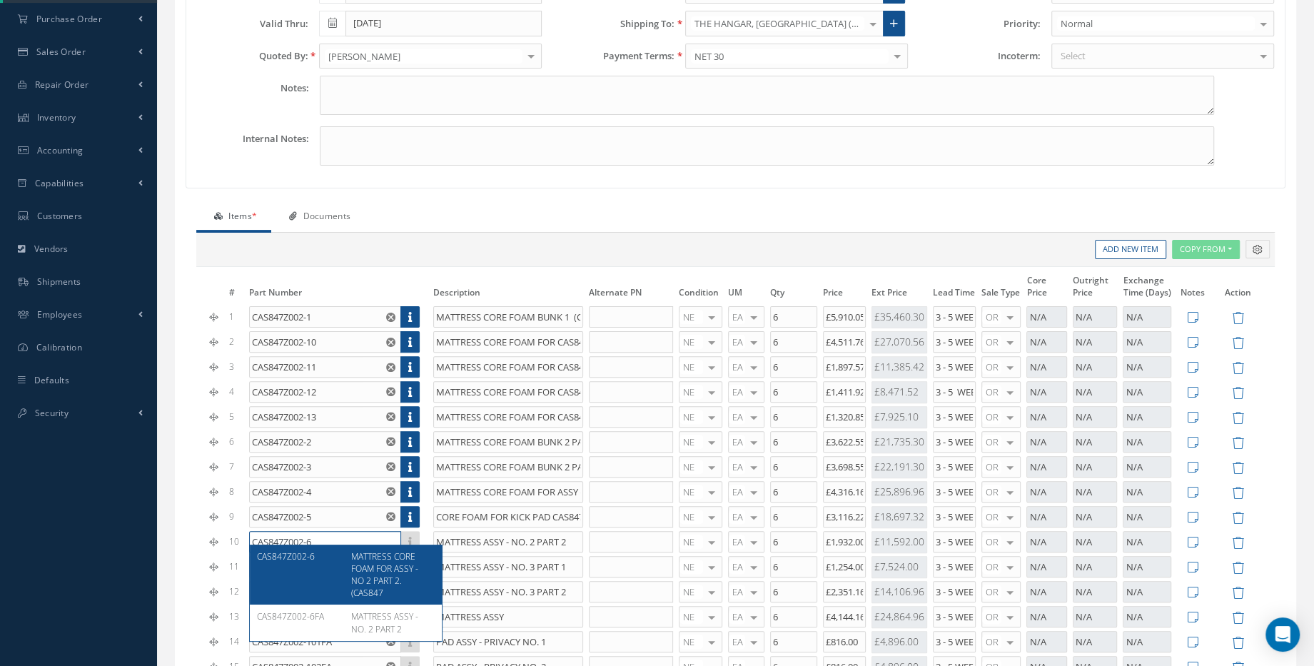
type input "CAS847Z002-6"
click at [319, 564] on div "CAS847Z002-6" at bounding box center [298, 574] width 83 height 49
type input "MATTRESS CORE FOAM FOR ASSY - NO 2 PART 2. (CAS847"
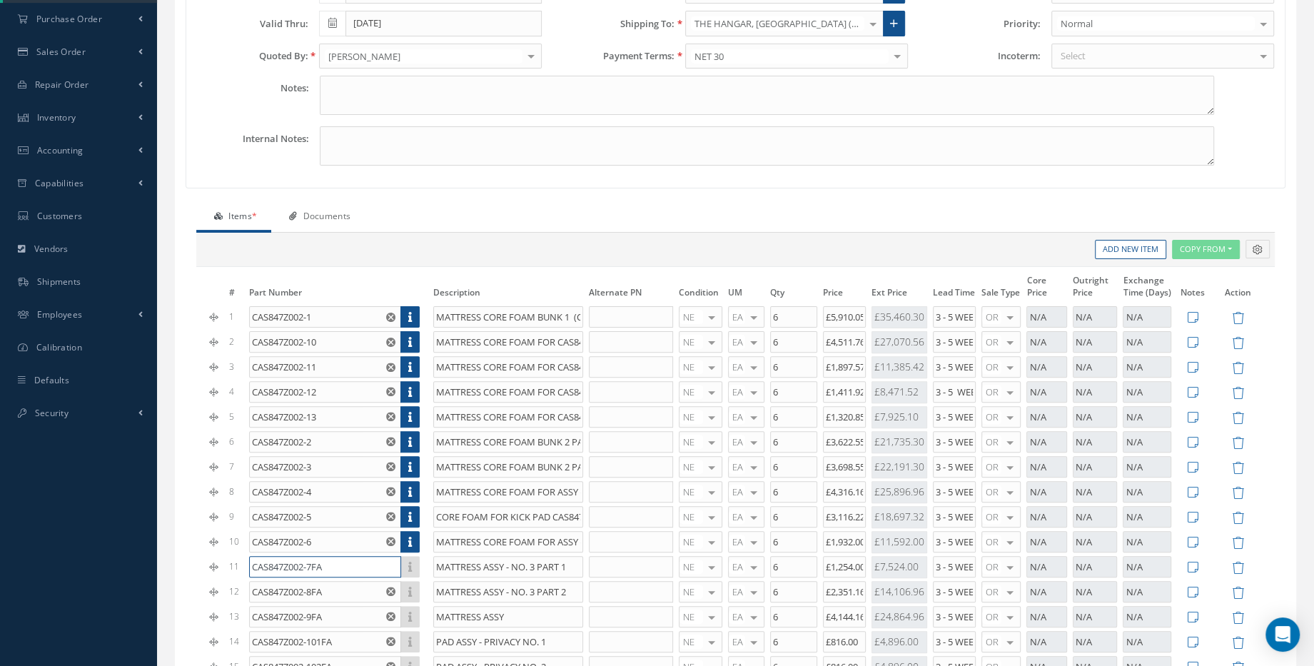
click at [330, 559] on input "CAS847Z002-7FA" at bounding box center [324, 566] width 151 height 21
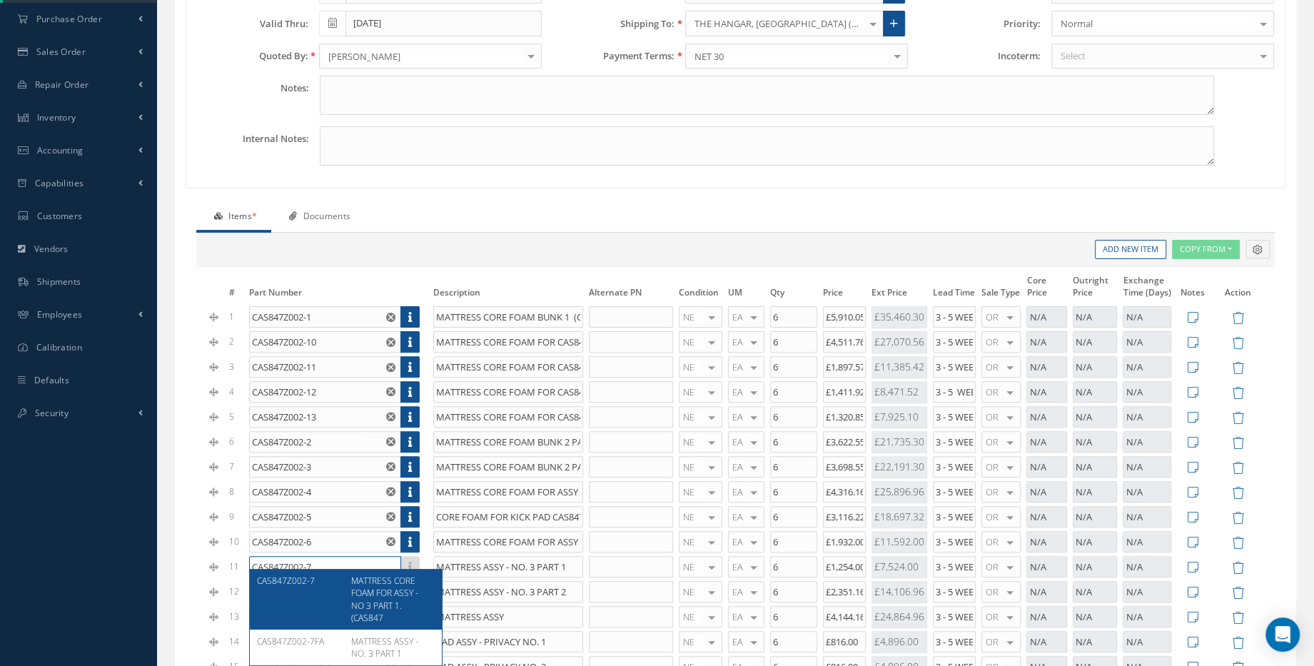
type input "CAS847Z002-7"
click at [323, 586] on div "CAS847Z002-7" at bounding box center [298, 598] width 83 height 49
type input "MATTRESS CORE FOAM FOR ASSY - NO 3 PART 1. (CAS847"
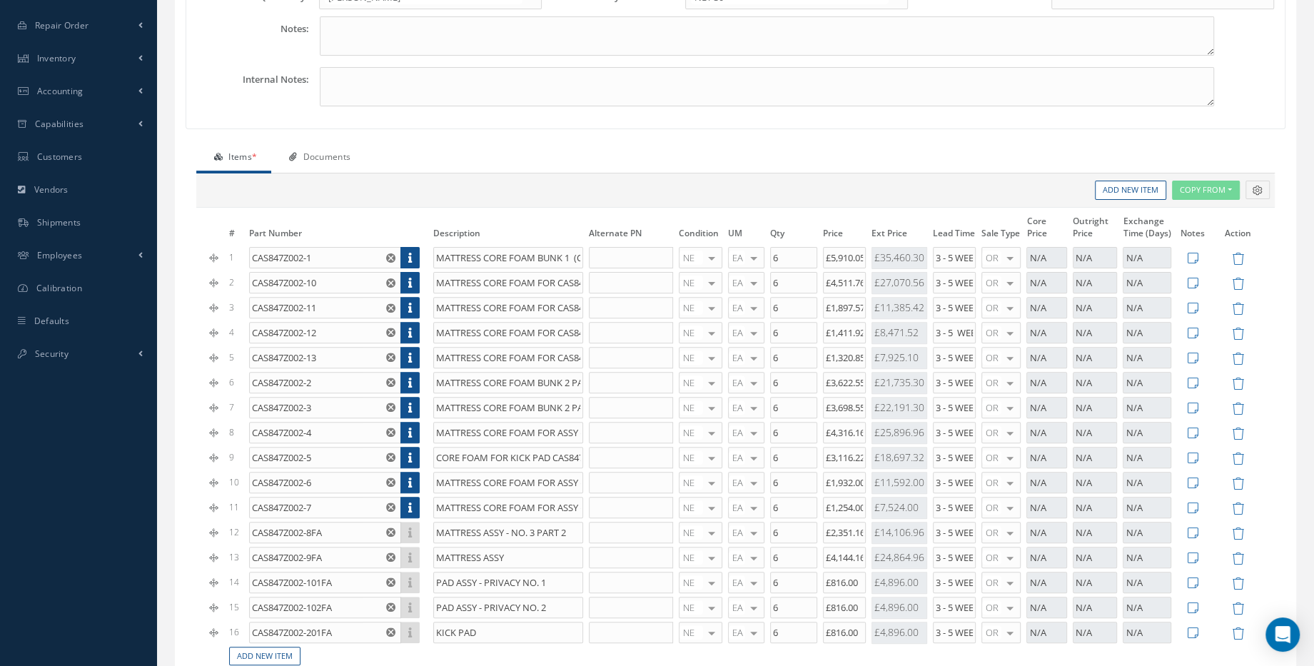
scroll to position [389, 0]
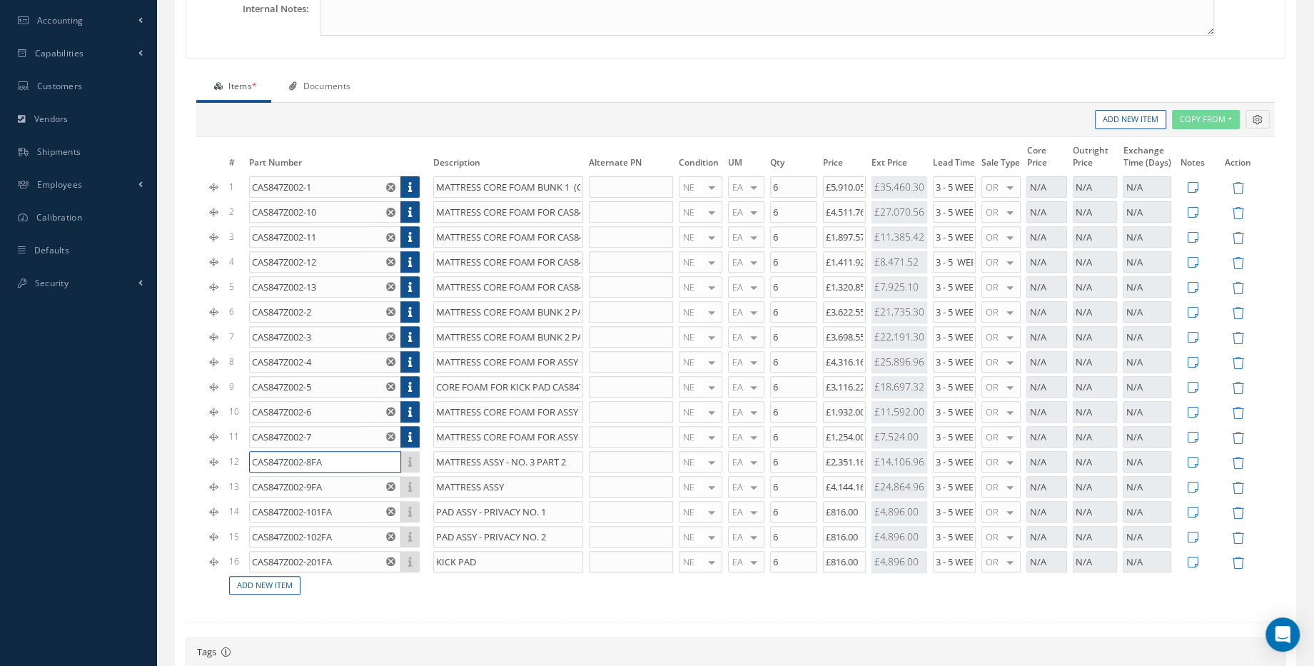
click at [330, 451] on input "CAS847Z002-8FA" at bounding box center [324, 461] width 151 height 21
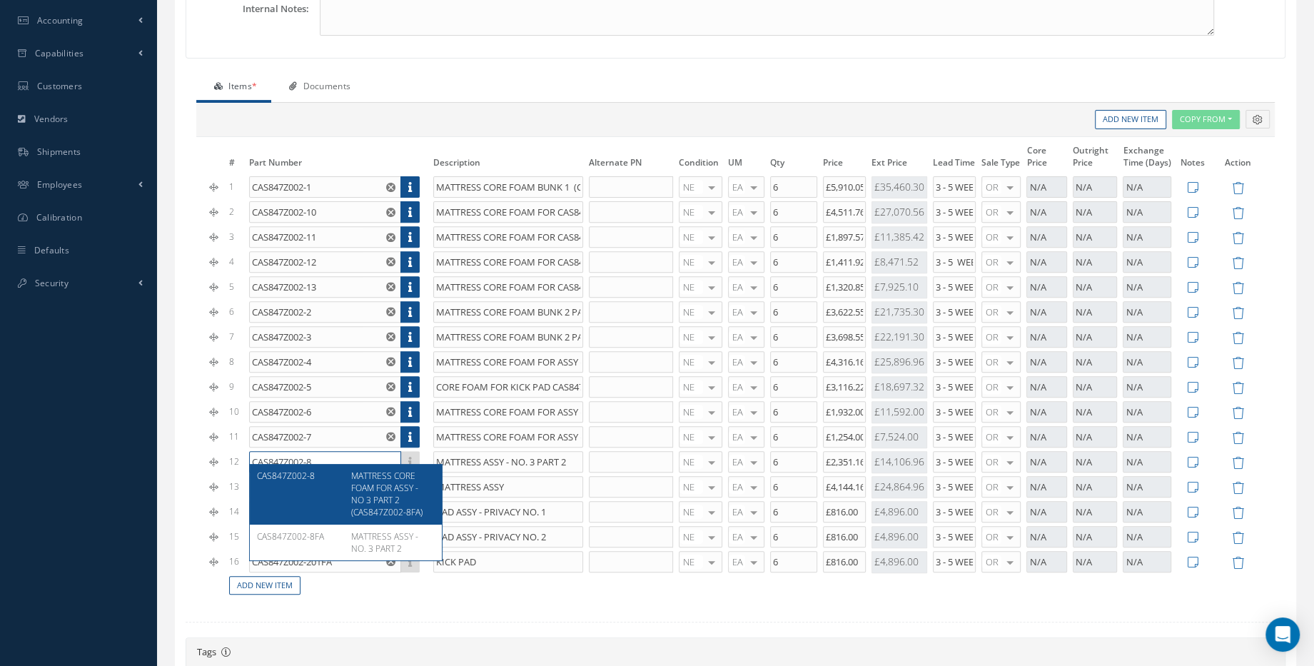
type input "CAS847Z002-8"
click at [330, 472] on div "CAS847Z002-8" at bounding box center [298, 493] width 83 height 49
type input "MATTRESS CORE FOAM FOR ASSY - NO 3 PART 2 (CAS847Z002-8FA)"
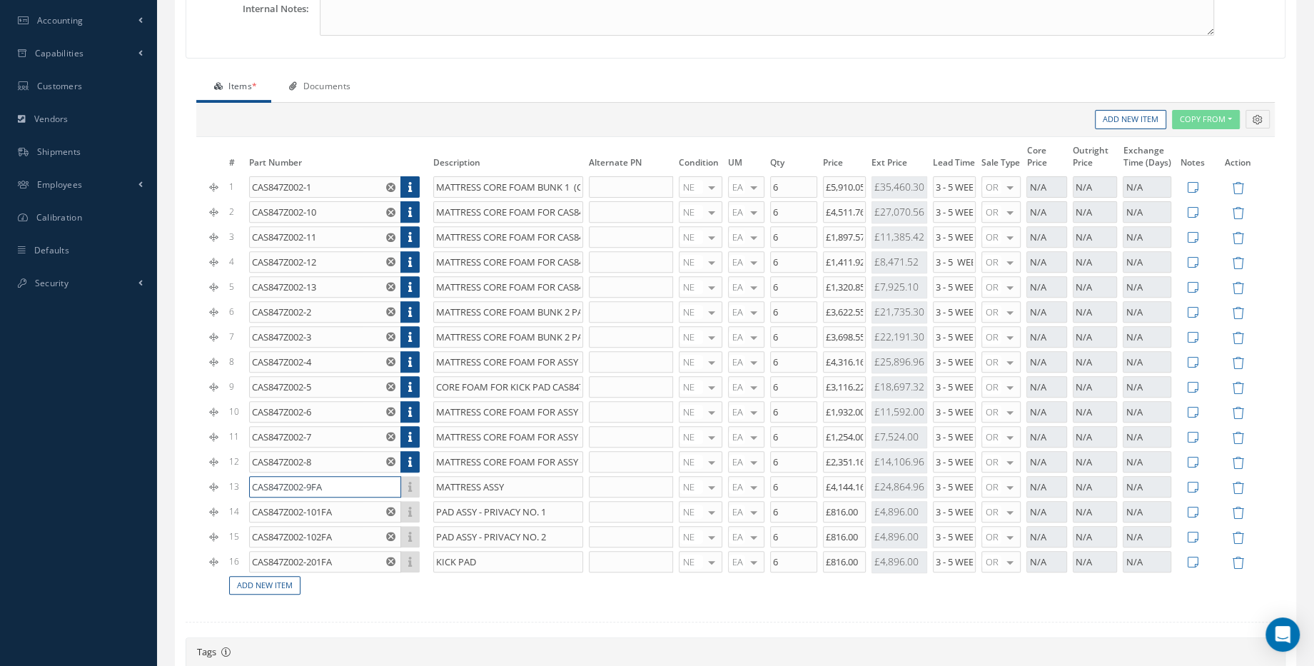
click at [339, 476] on input "CAS847Z002-9FA" at bounding box center [324, 486] width 151 height 21
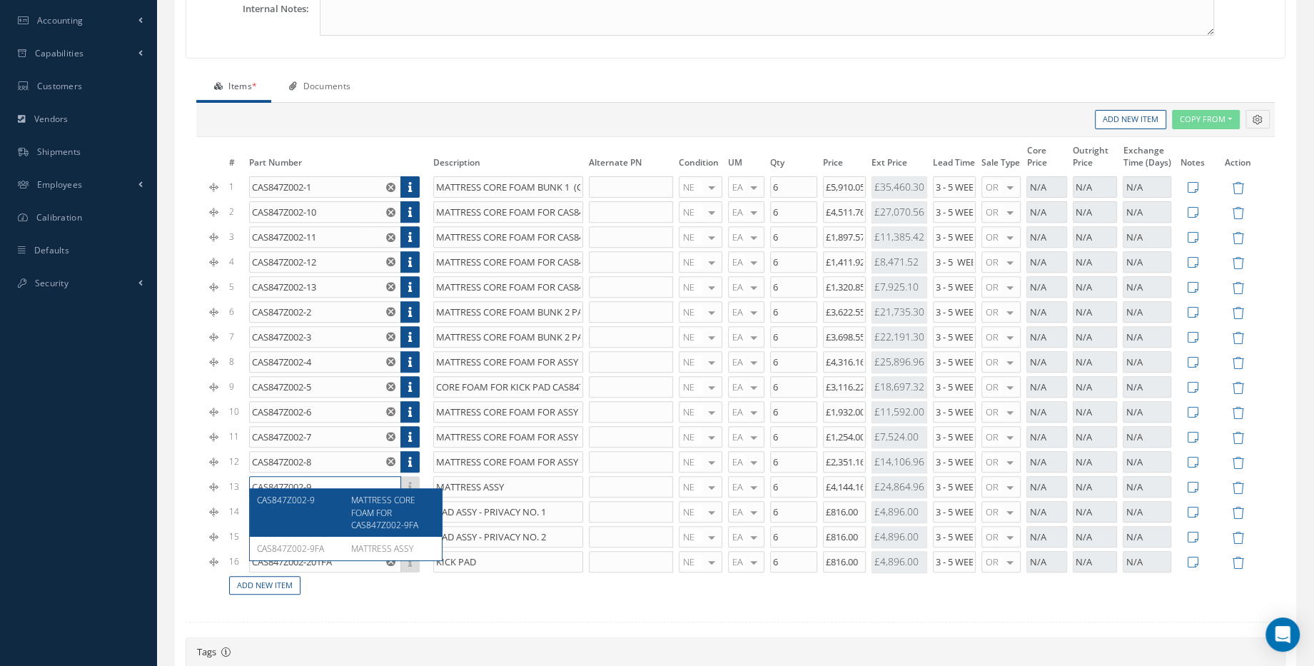
type input "CAS847Z002-9"
click at [335, 503] on div "CAS847Z002-9" at bounding box center [298, 512] width 83 height 36
type input "MATTRESS CORE FOAM FOR CAS847Z002-9FA"
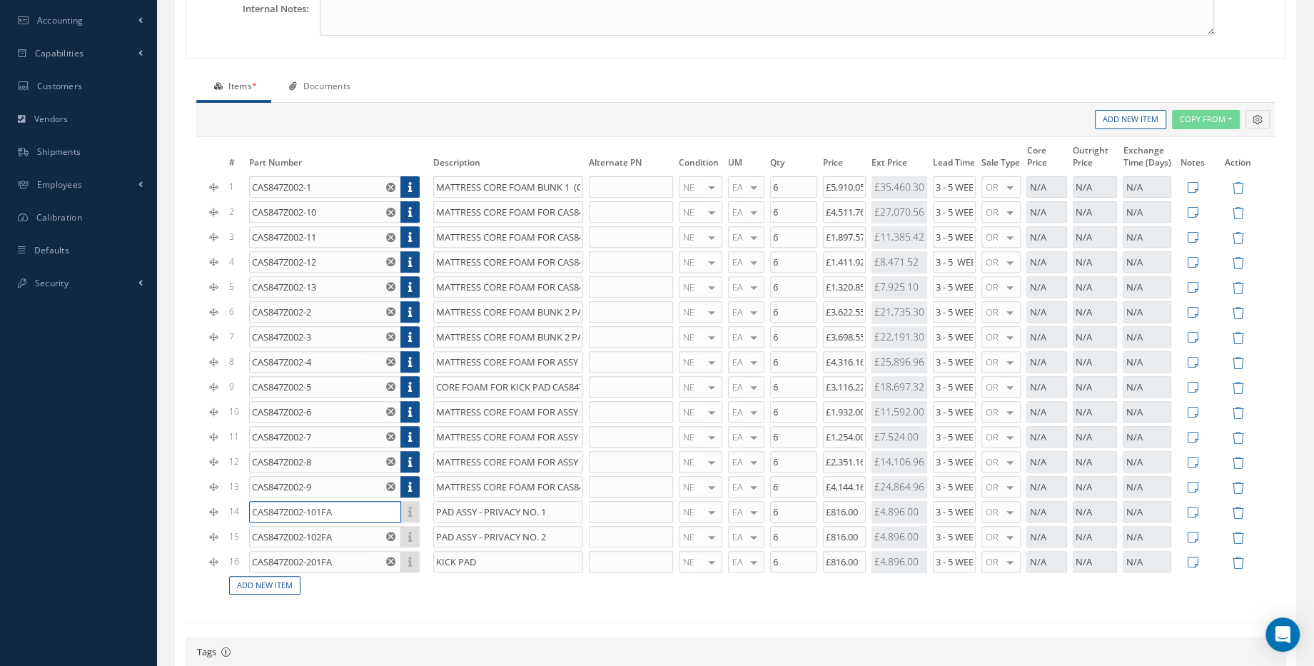
click at [331, 504] on input "CAS847Z002-101FA" at bounding box center [324, 511] width 151 height 21
click at [352, 505] on input "CAS847Z002-101FA" at bounding box center [324, 511] width 151 height 21
type input "CAS847Z002-101"
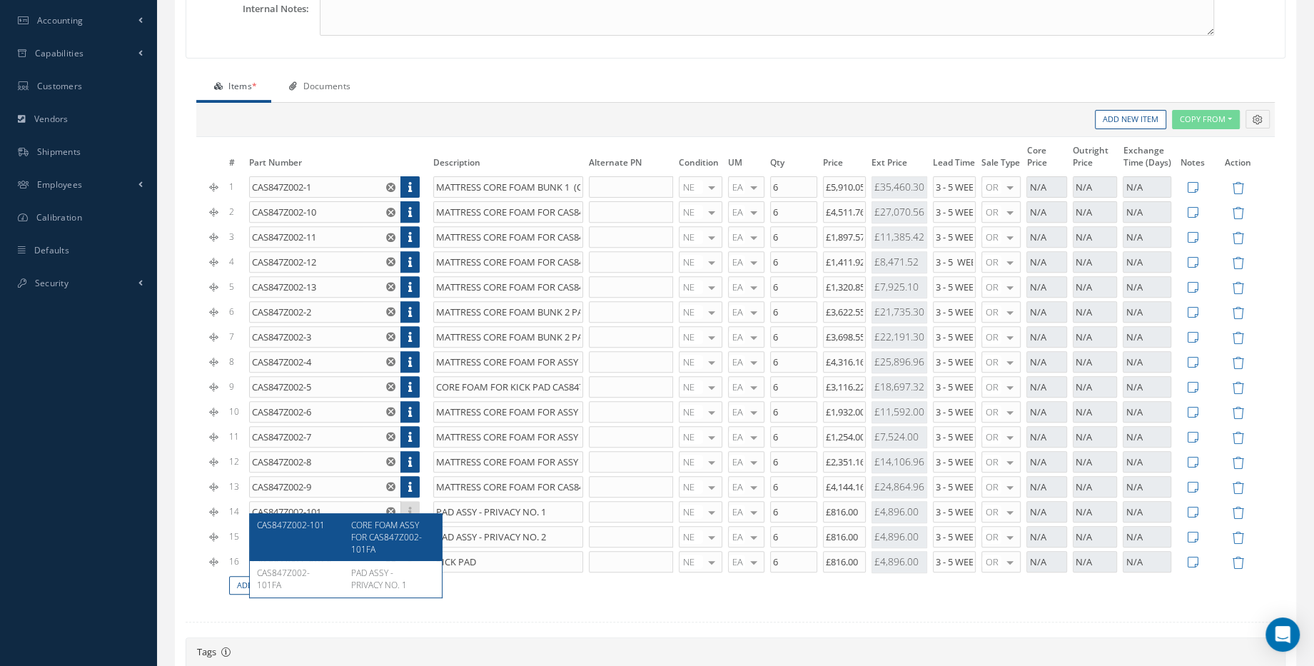
click at [336, 527] on div "CAS847Z002-101" at bounding box center [298, 537] width 83 height 36
type input "CORE FOAM ASSY FOR CAS847Z002-101FA"
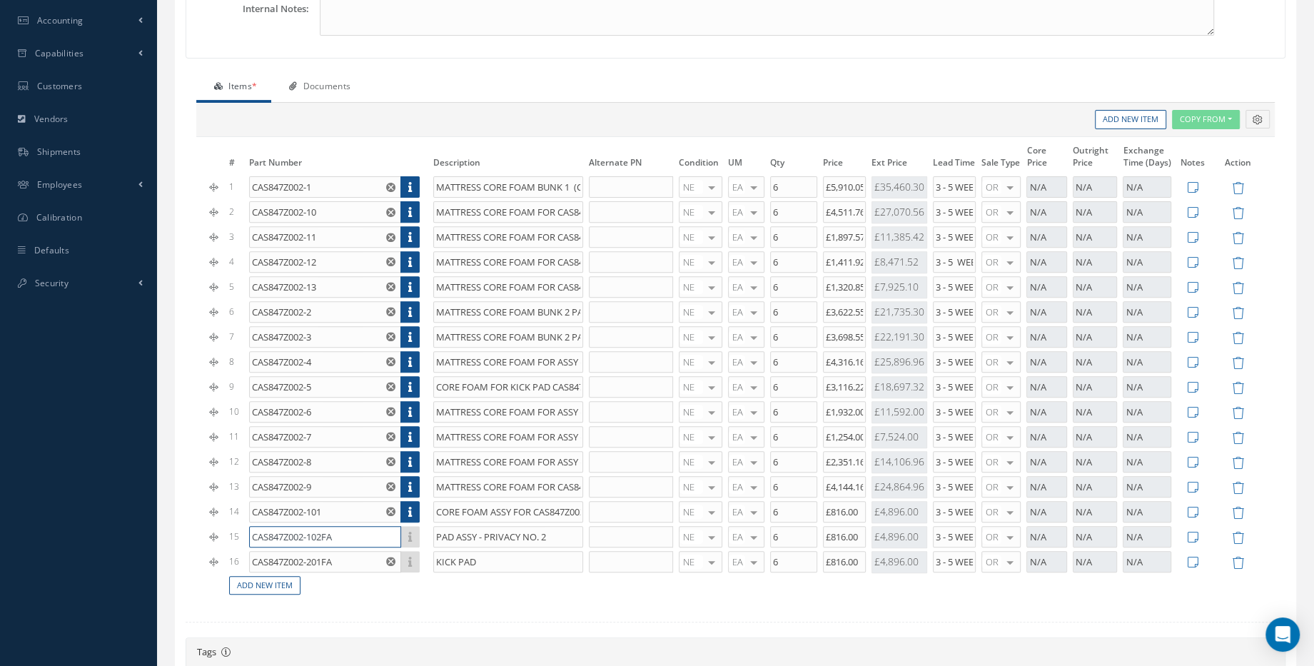
click at [336, 527] on input "CAS847Z002-102FA" at bounding box center [324, 536] width 151 height 21
click at [347, 529] on input "CAS847Z002-102FA" at bounding box center [324, 536] width 151 height 21
type input "CAS847Z002-102"
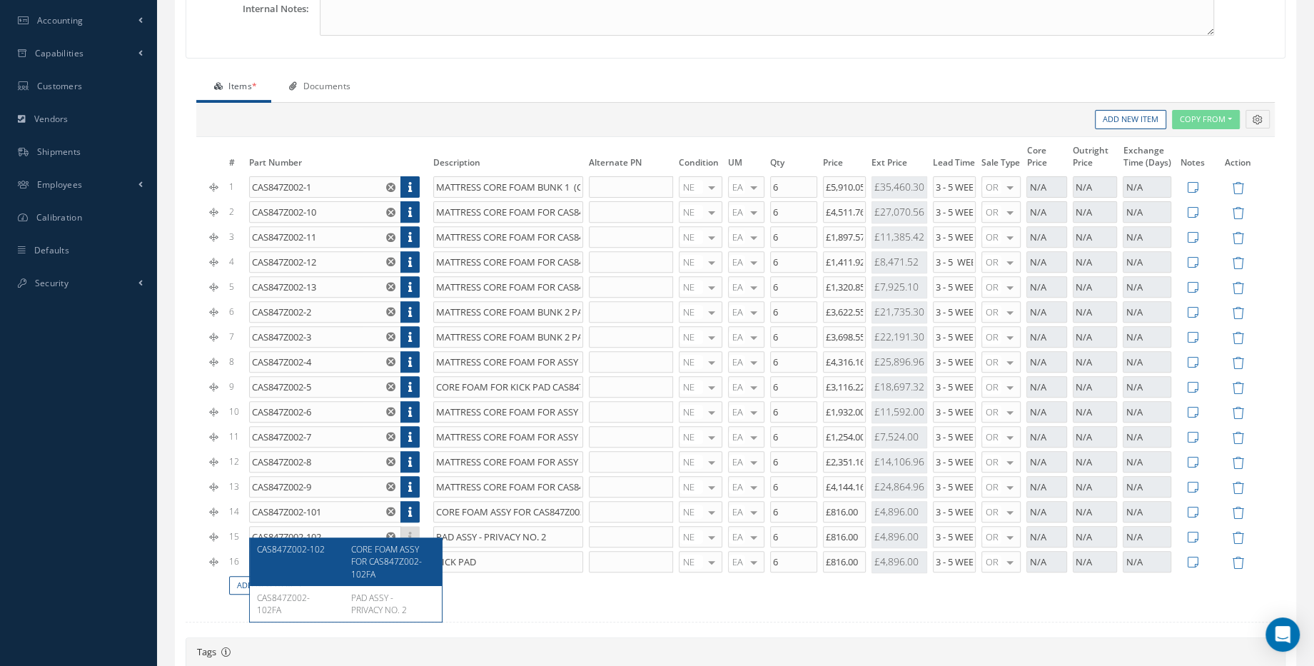
click at [337, 549] on div "CAS847Z002-102" at bounding box center [298, 561] width 83 height 36
type input "CORE FOAM ASSY FOR CAS847Z002-102FA"
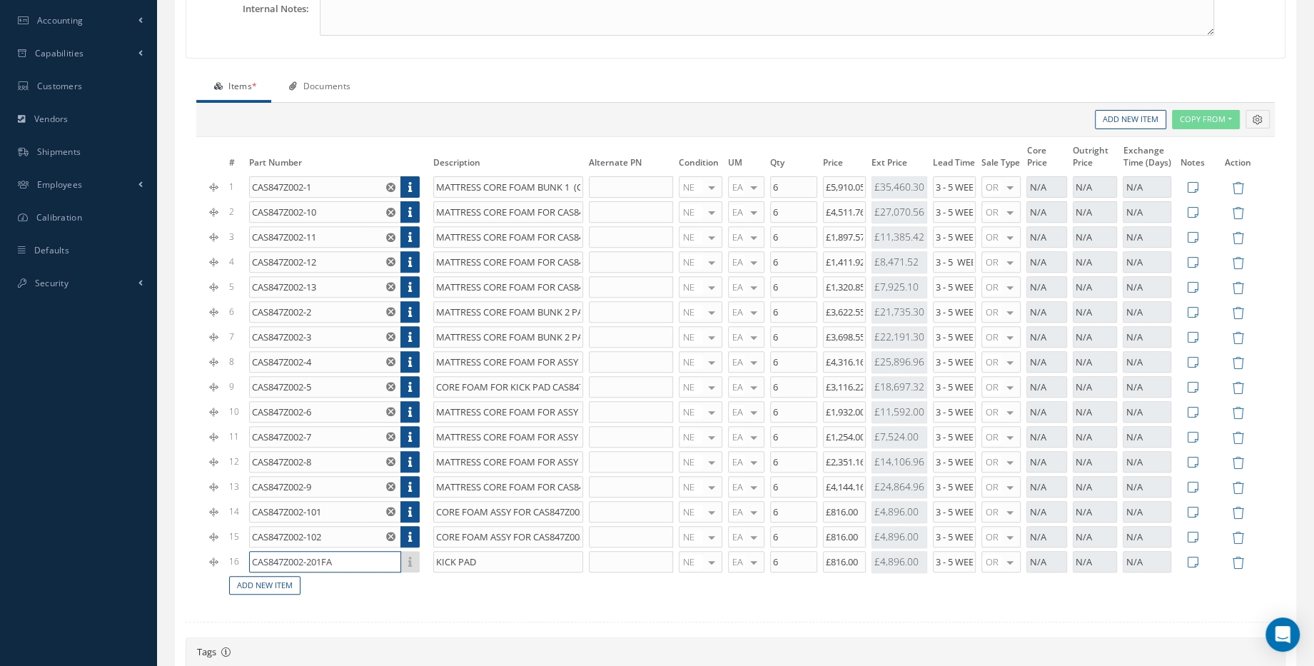
click at [337, 551] on input "CAS847Z002-201FA" at bounding box center [324, 561] width 151 height 21
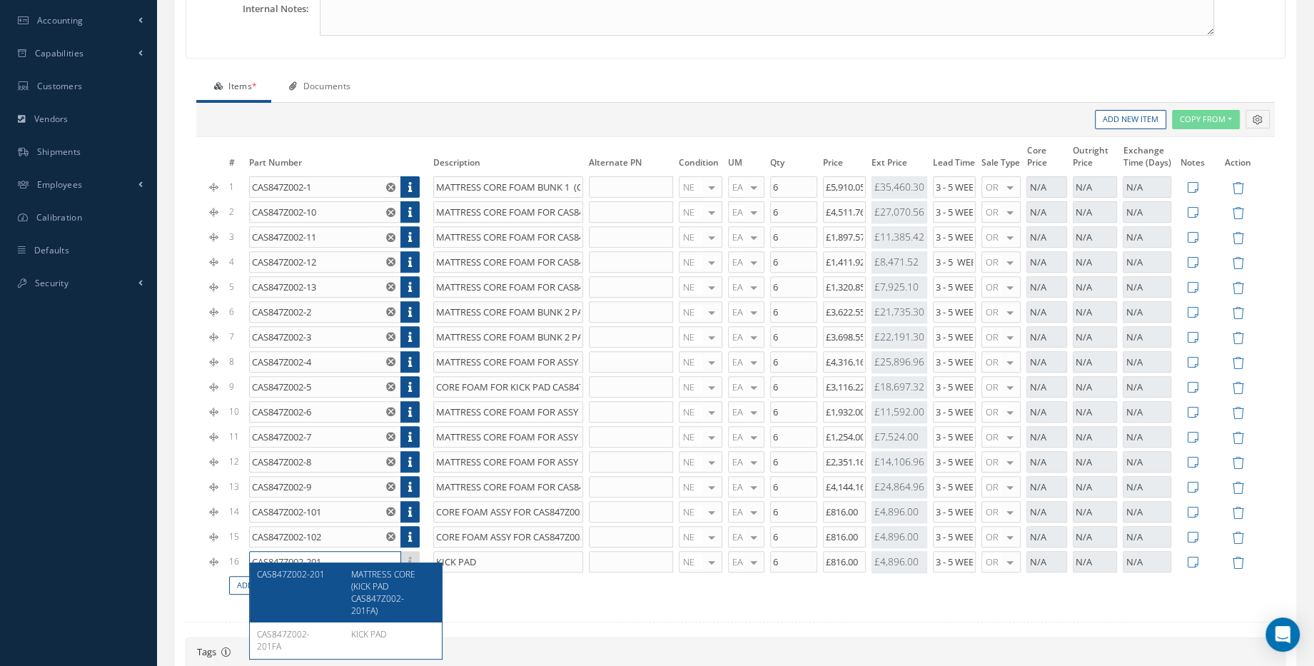
type input "CAS847Z002-201"
click at [311, 594] on div "CAS847Z002-201" at bounding box center [298, 592] width 83 height 49
type input "MATTRESS CORE (KICK PAD CAS847Z002-201FA)"
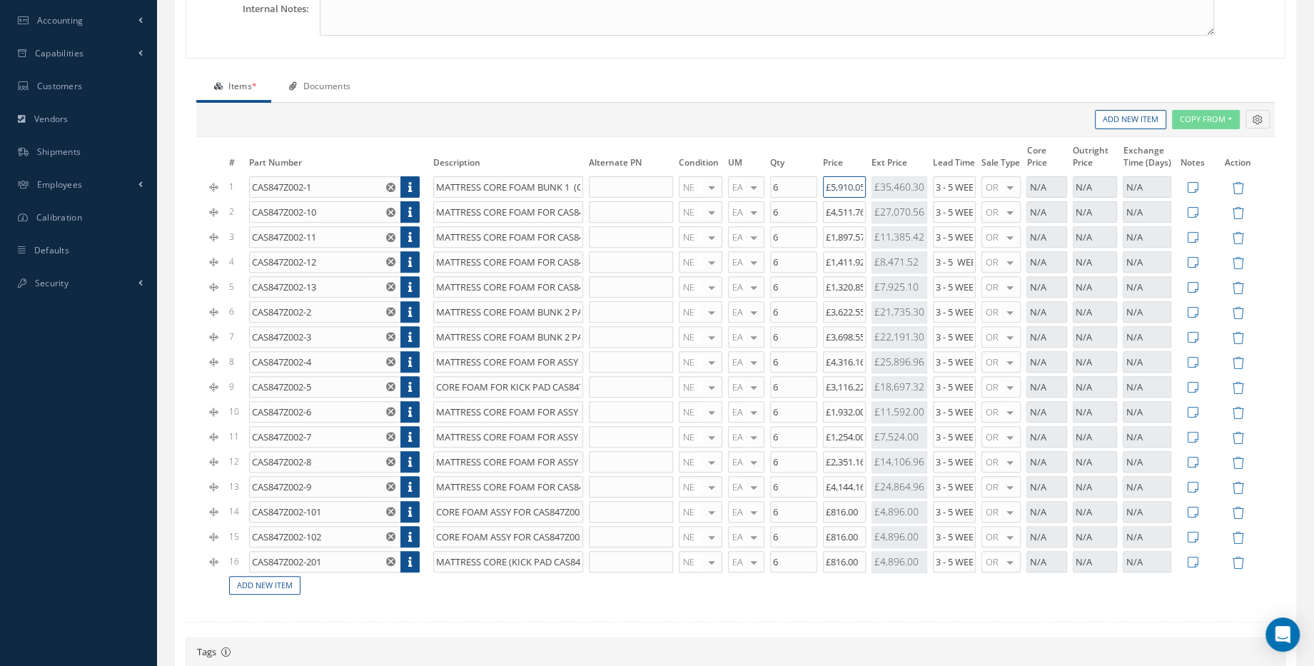
click at [851, 188] on input "£5,910.05" at bounding box center [844, 186] width 43 height 21
drag, startPoint x: 848, startPoint y: 183, endPoint x: 833, endPoint y: 183, distance: 15.7
click at [833, 183] on input "£5,910.05" at bounding box center [844, 186] width 43 height 21
type input "£4,964.4"
click at [854, 203] on input "£4,511.76" at bounding box center [844, 211] width 43 height 21
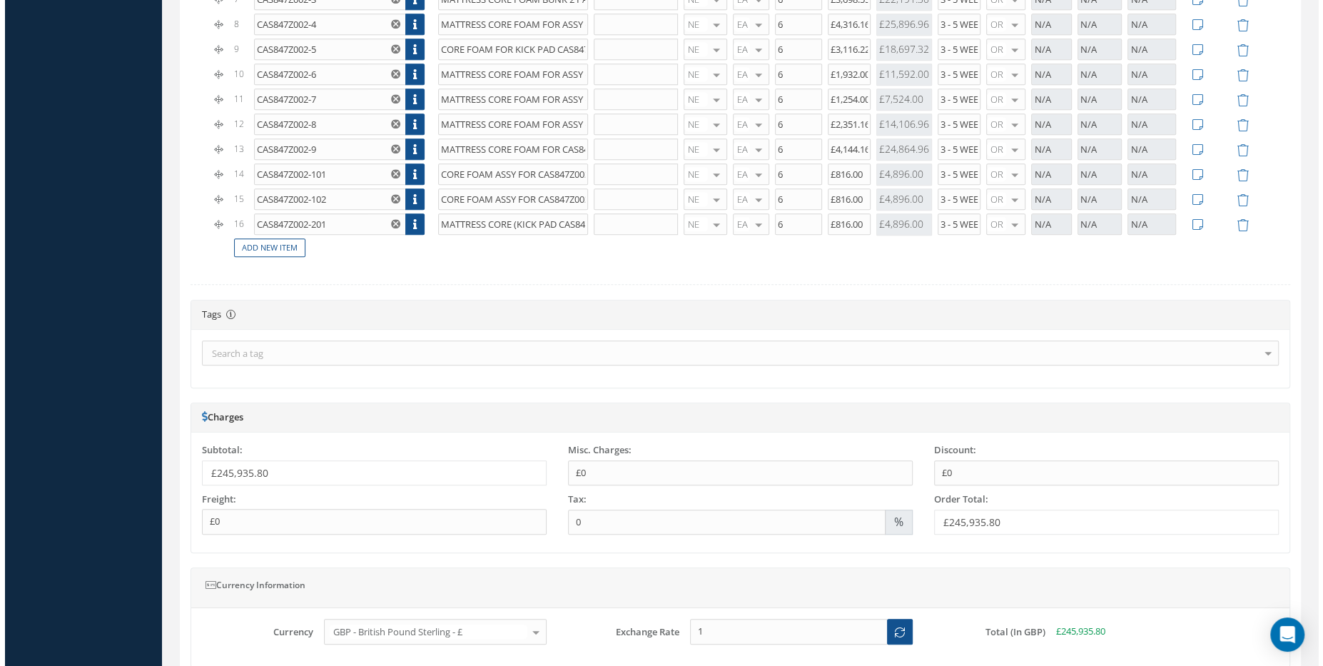
scroll to position [843, 0]
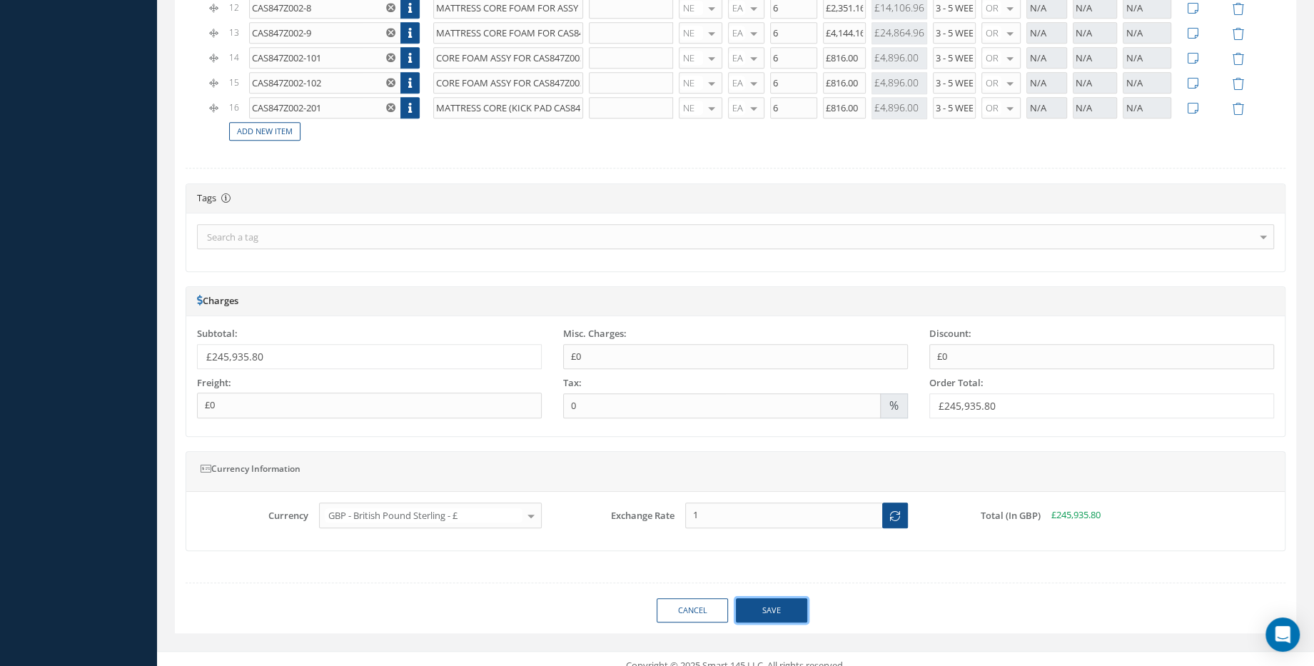
drag, startPoint x: 789, startPoint y: 595, endPoint x: 790, endPoint y: 581, distance: 13.6
click at [788, 598] on button "Save" at bounding box center [771, 610] width 71 height 25
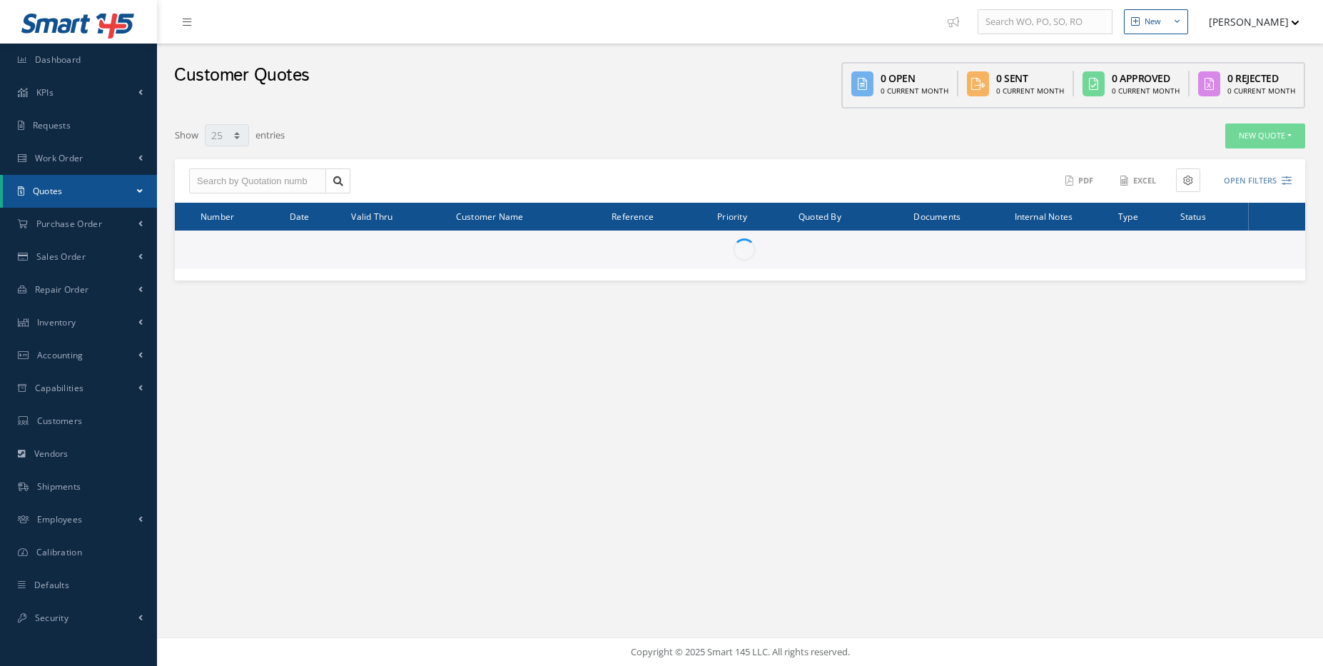
select select "25"
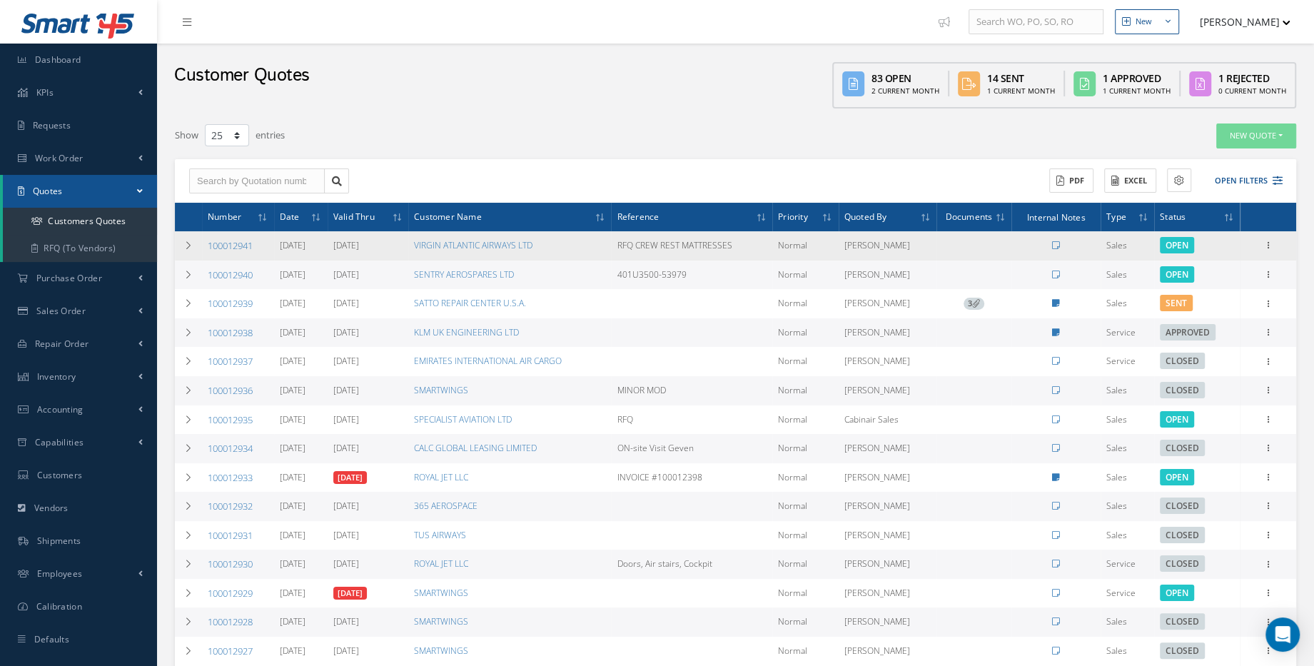
drag, startPoint x: 258, startPoint y: 246, endPoint x: 209, endPoint y: 248, distance: 49.3
click at [209, 248] on td "100012941" at bounding box center [238, 245] width 72 height 29
copy link "100012941"
